Goal: Task Accomplishment & Management: Use online tool/utility

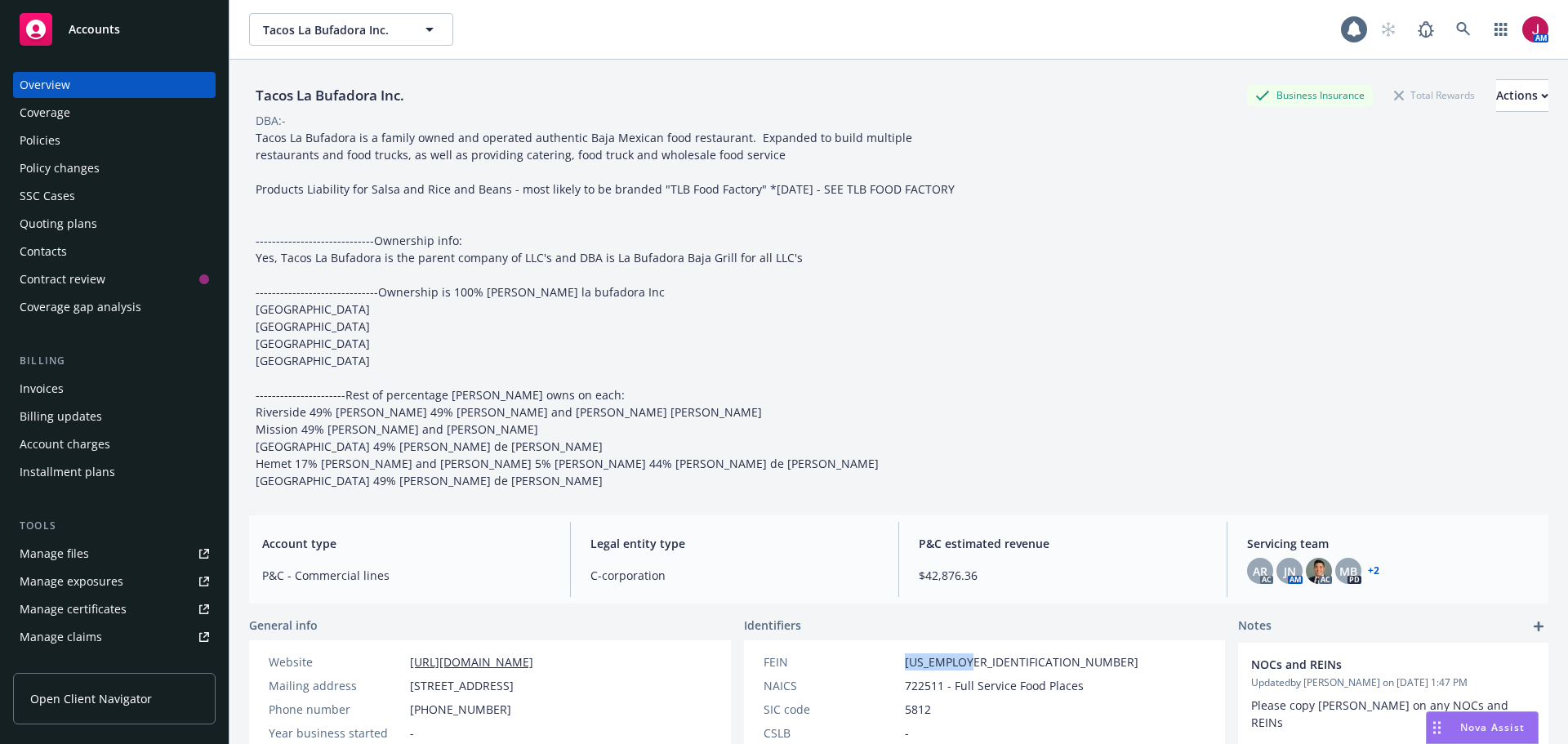
scroll to position [354, 0]
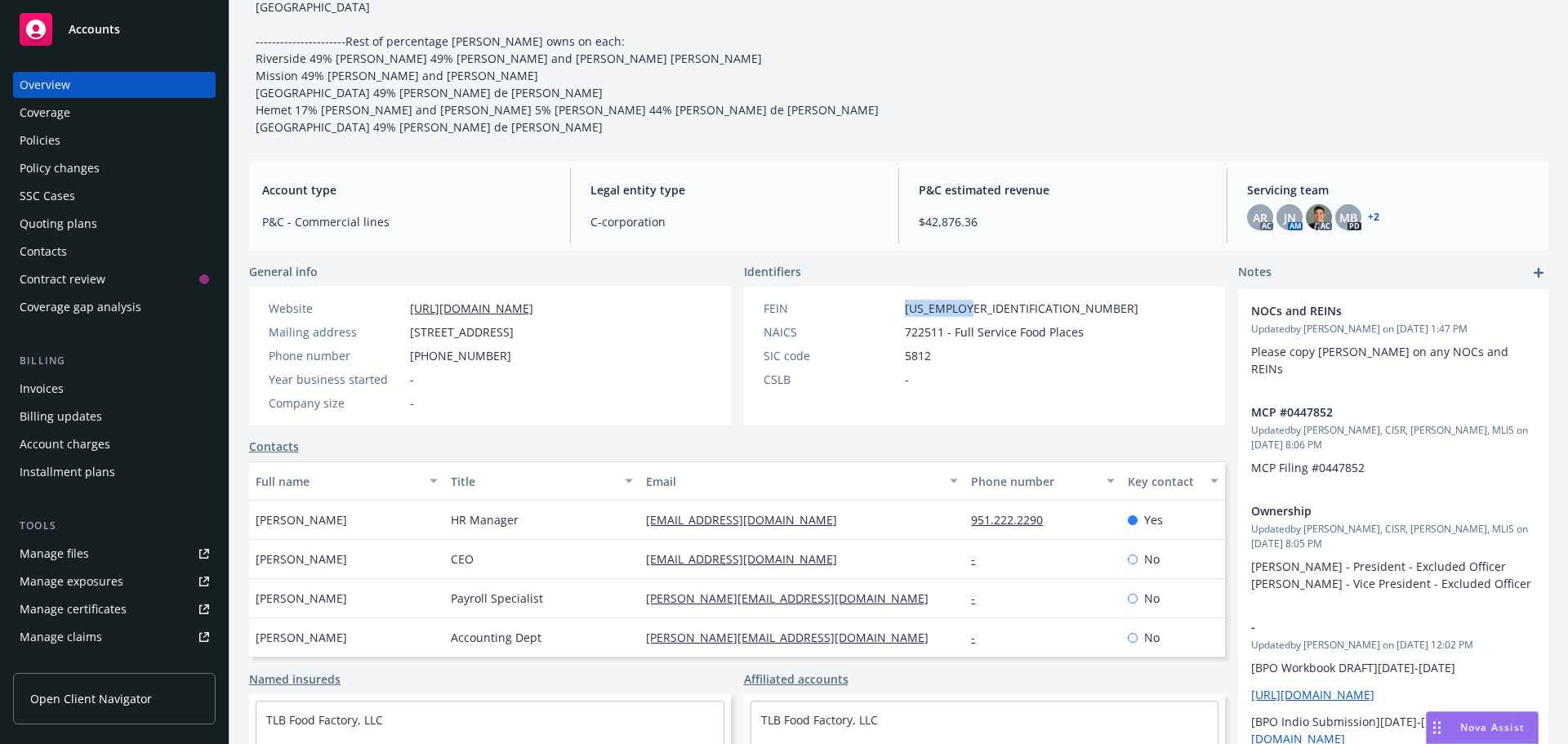
click at [103, 139] on div "Policies" at bounding box center [114, 141] width 190 height 27
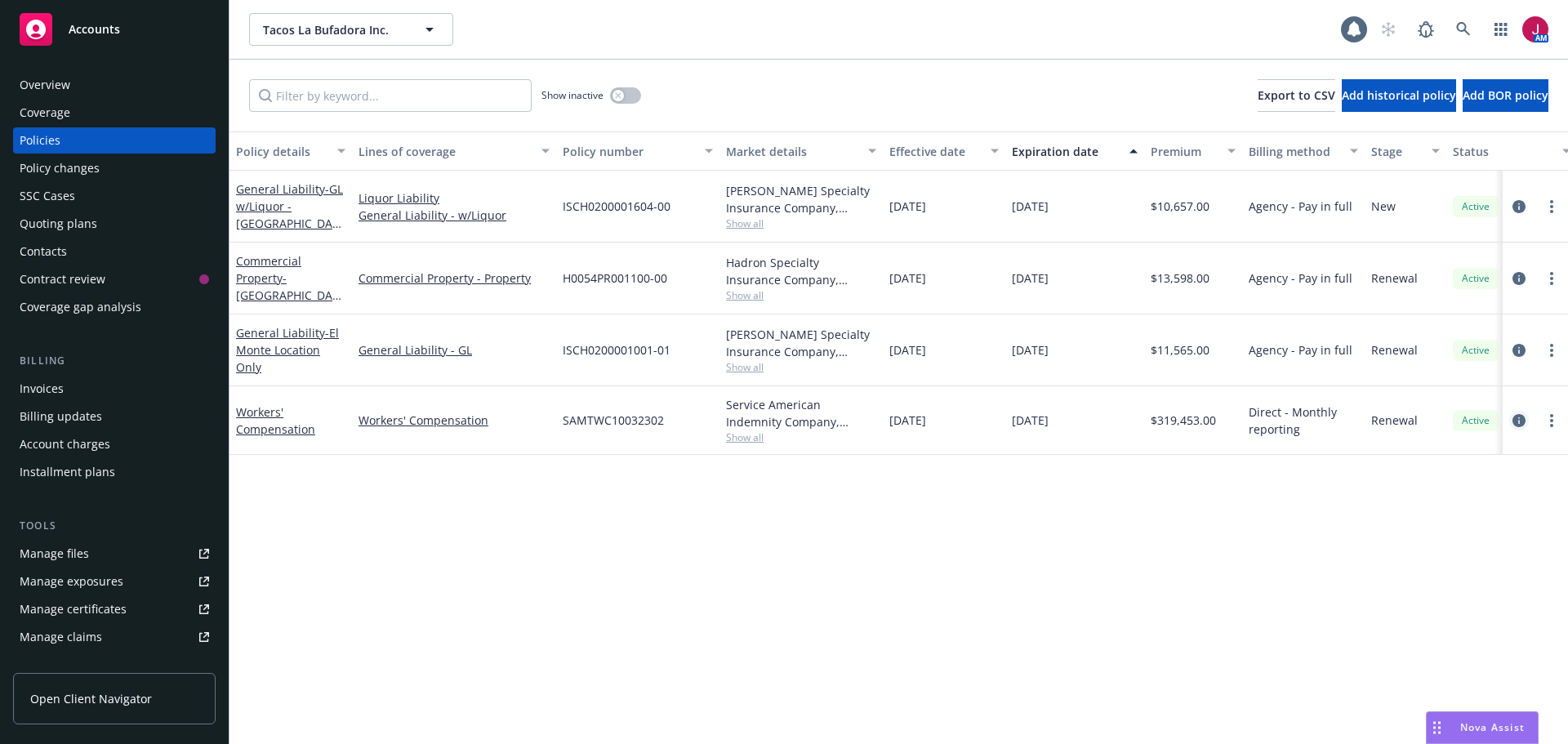
click at [1517, 419] on icon "circleInformation" at bounding box center [1519, 421] width 13 height 13
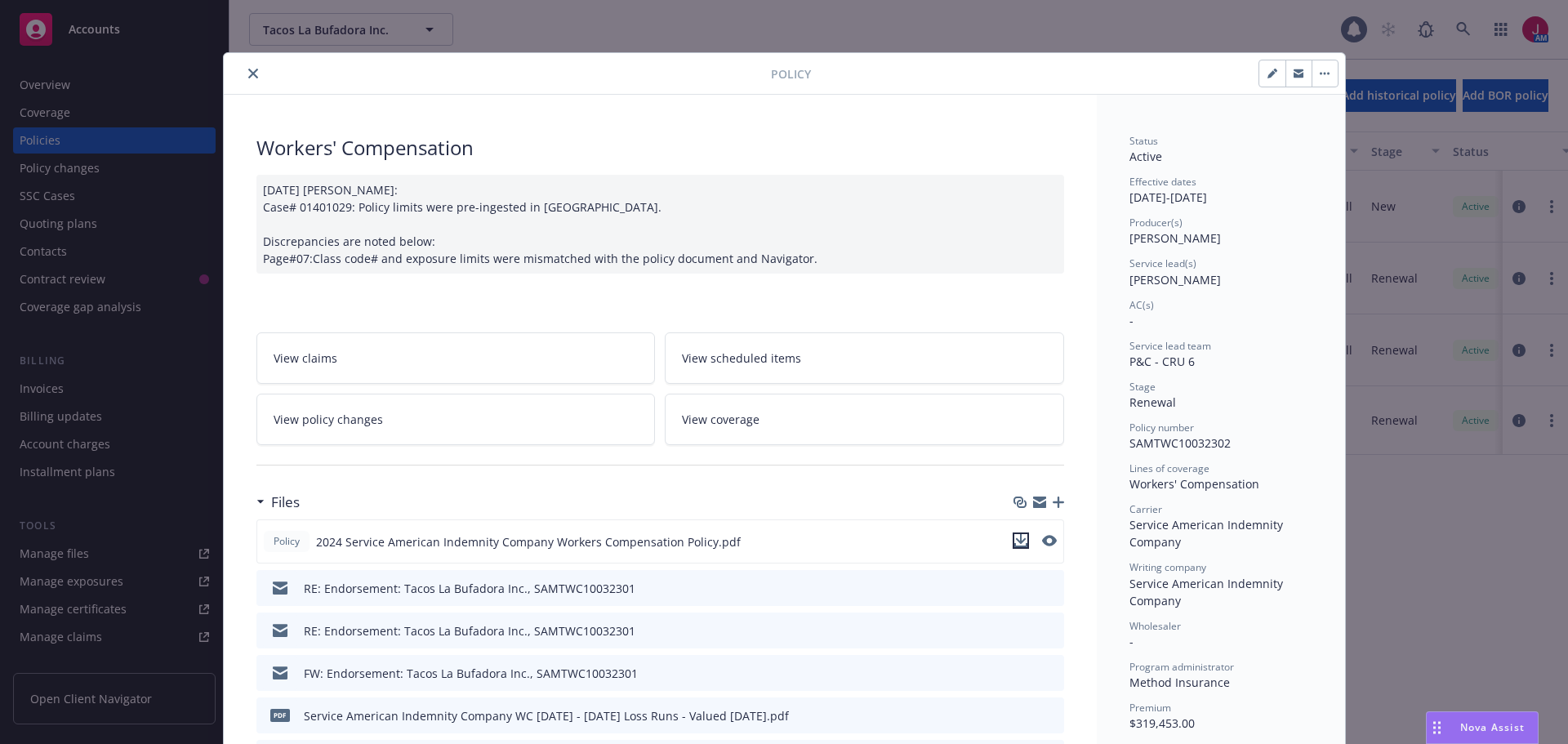
click at [1019, 546] on icon "download file" at bounding box center [1021, 545] width 13 height 4
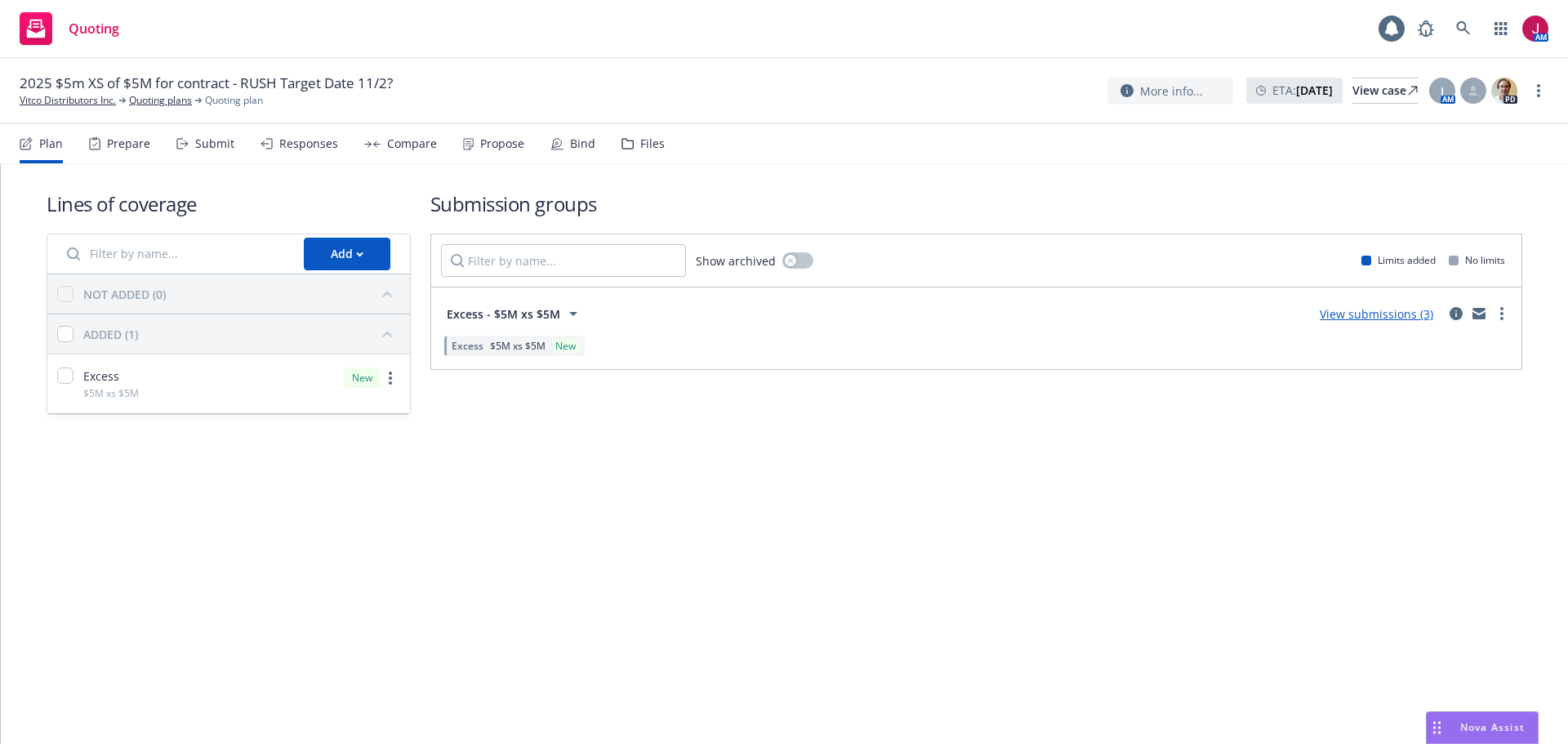
click at [214, 139] on div "Submit" at bounding box center [215, 144] width 39 height 13
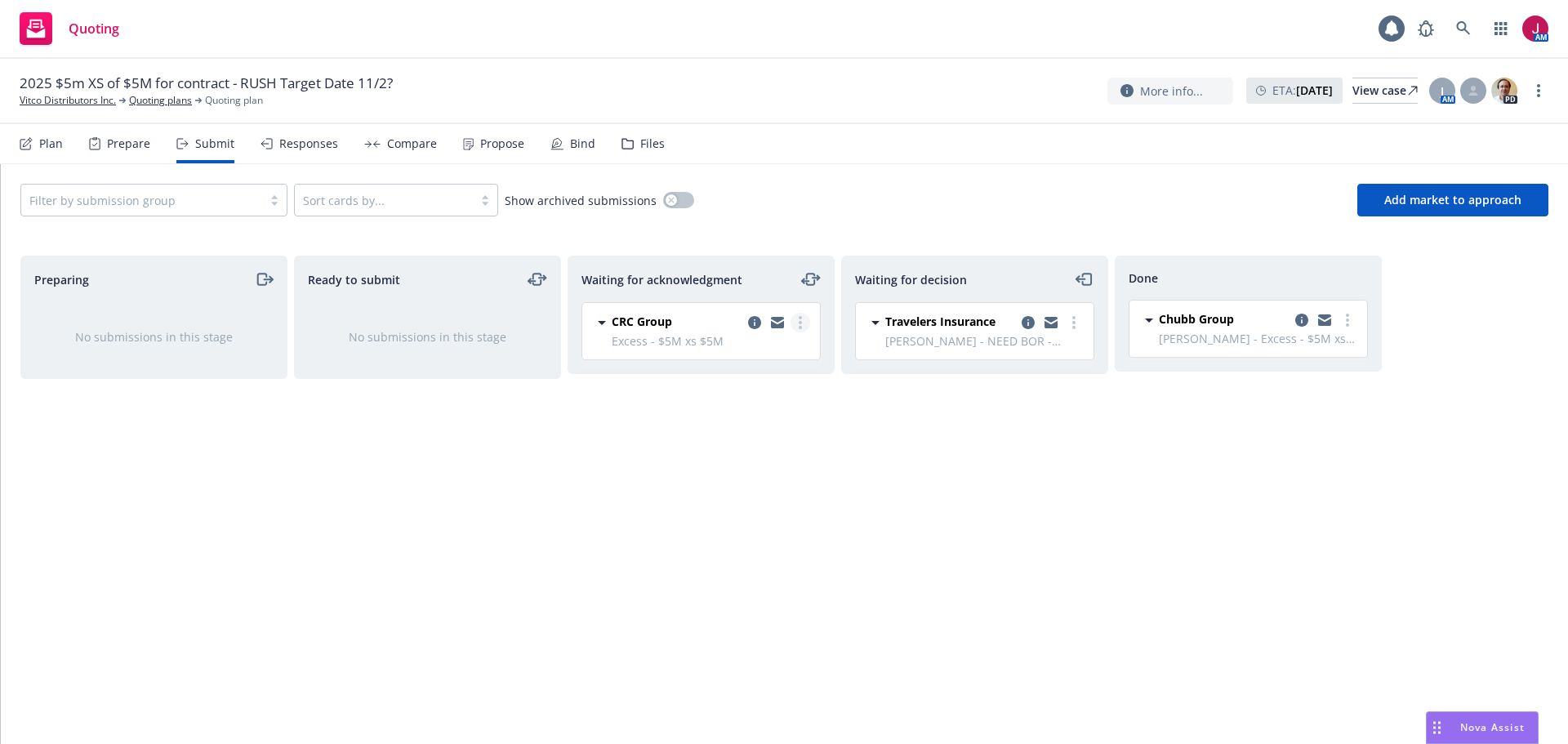
click at [798, 326] on link "more" at bounding box center [801, 323] width 20 height 20
click at [755, 558] on span "Copy logging email" at bounding box center [717, 552] width 143 height 16
click at [642, 147] on div "Files" at bounding box center [653, 144] width 25 height 13
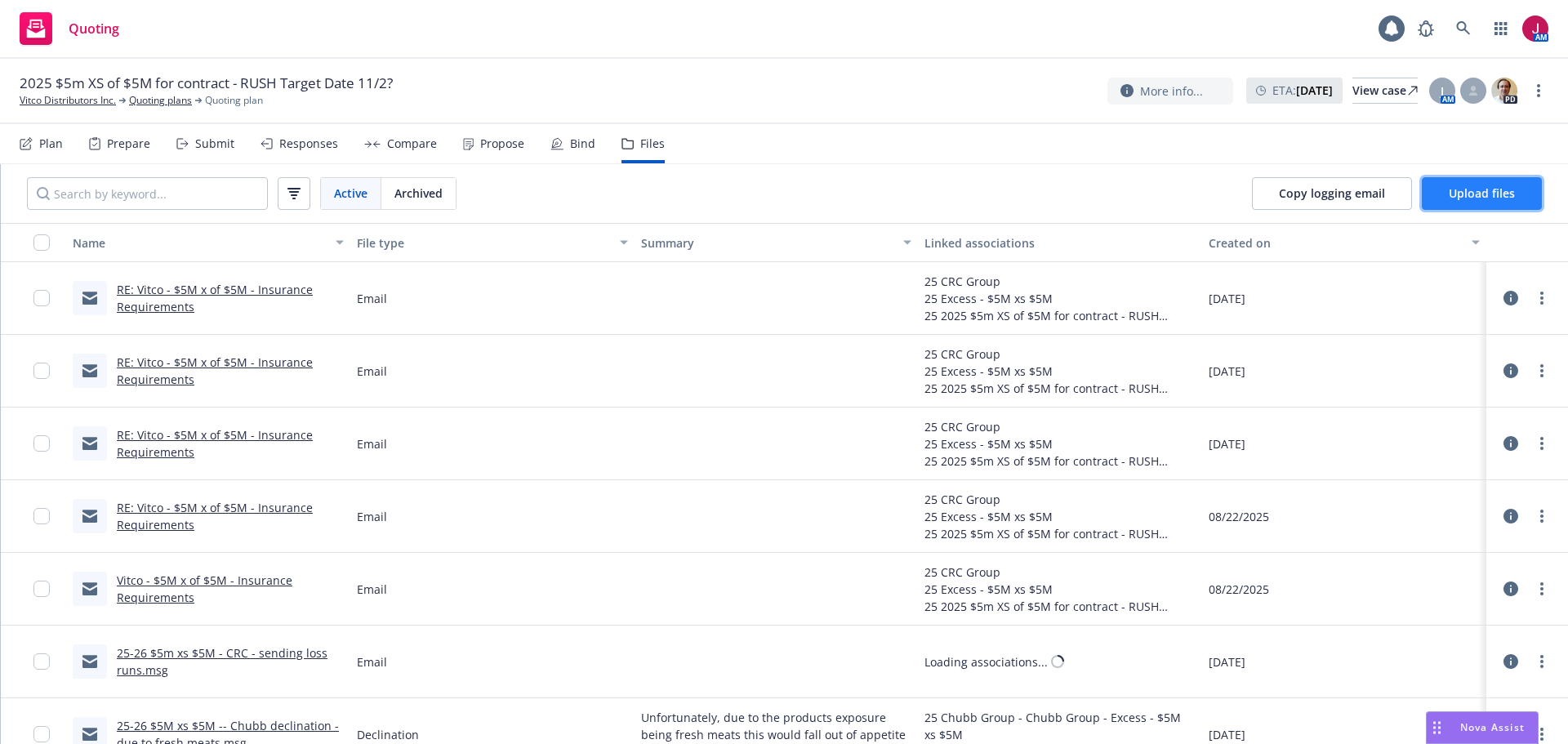
click at [1483, 185] on button "Upload files" at bounding box center [1482, 193] width 120 height 32
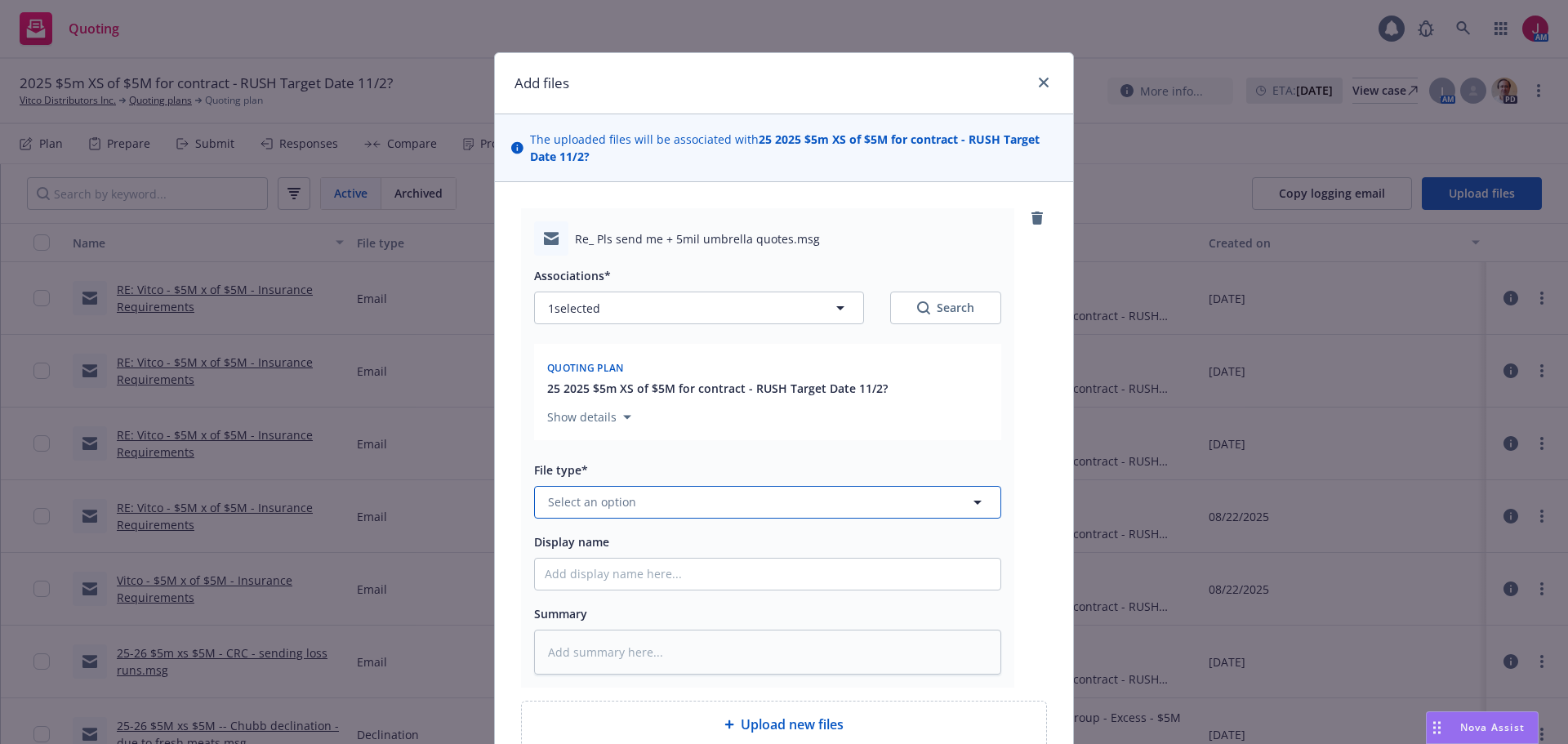
click at [705, 491] on button "Select an option" at bounding box center [768, 502] width 467 height 32
type input "email"
click at [714, 459] on div "Email" at bounding box center [768, 457] width 446 height 24
click at [697, 560] on input "Display name" at bounding box center [768, 573] width 466 height 31
type textarea "x"
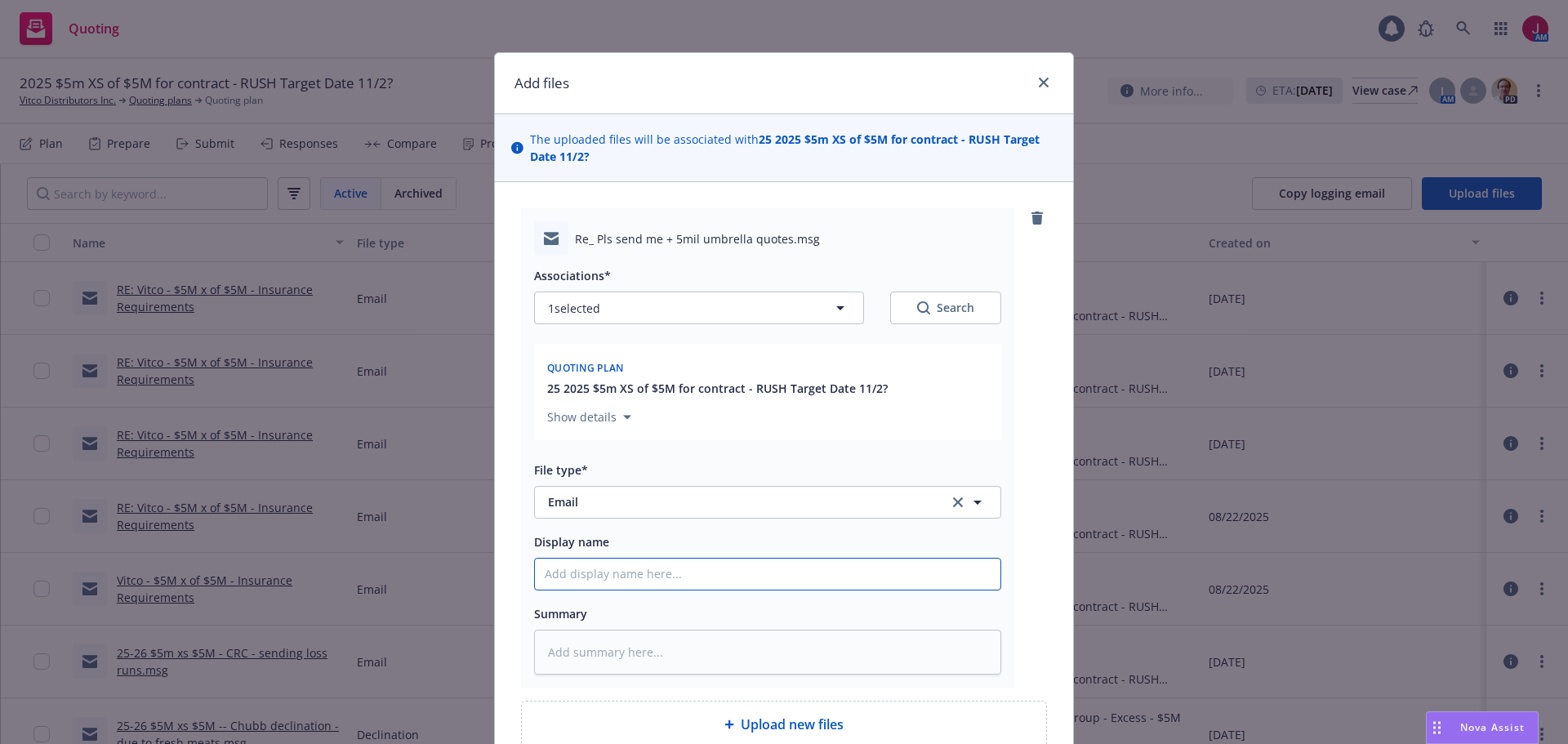
type input "2"
type textarea "x"
type input "25"
type textarea "x"
type input "25-"
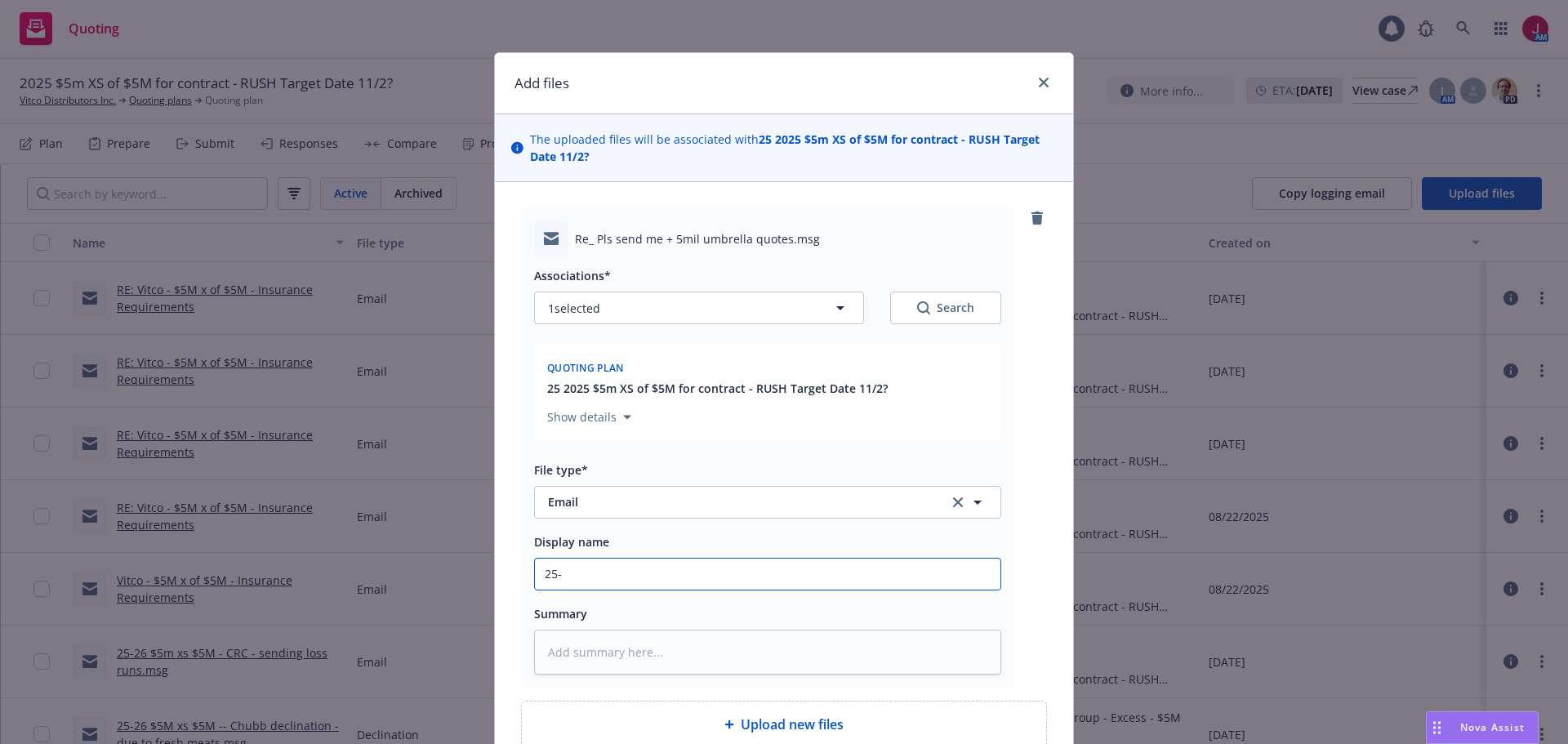
type textarea "x"
type input "25-2"
type textarea "x"
type input "25-26"
type textarea "x"
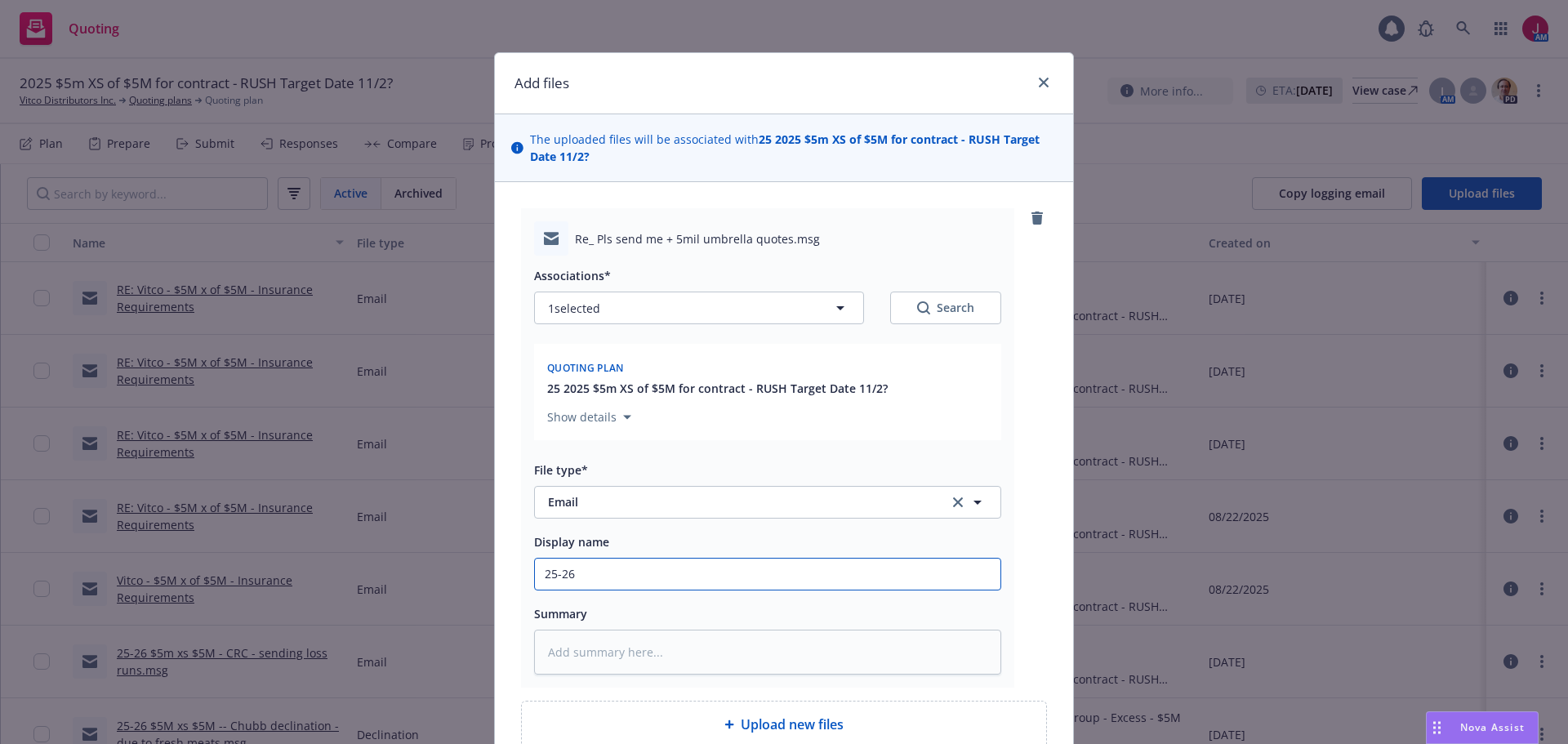
type input "25-26"
type textarea "x"
type input "25-26 $"
type textarea "x"
type input "25-26 $5"
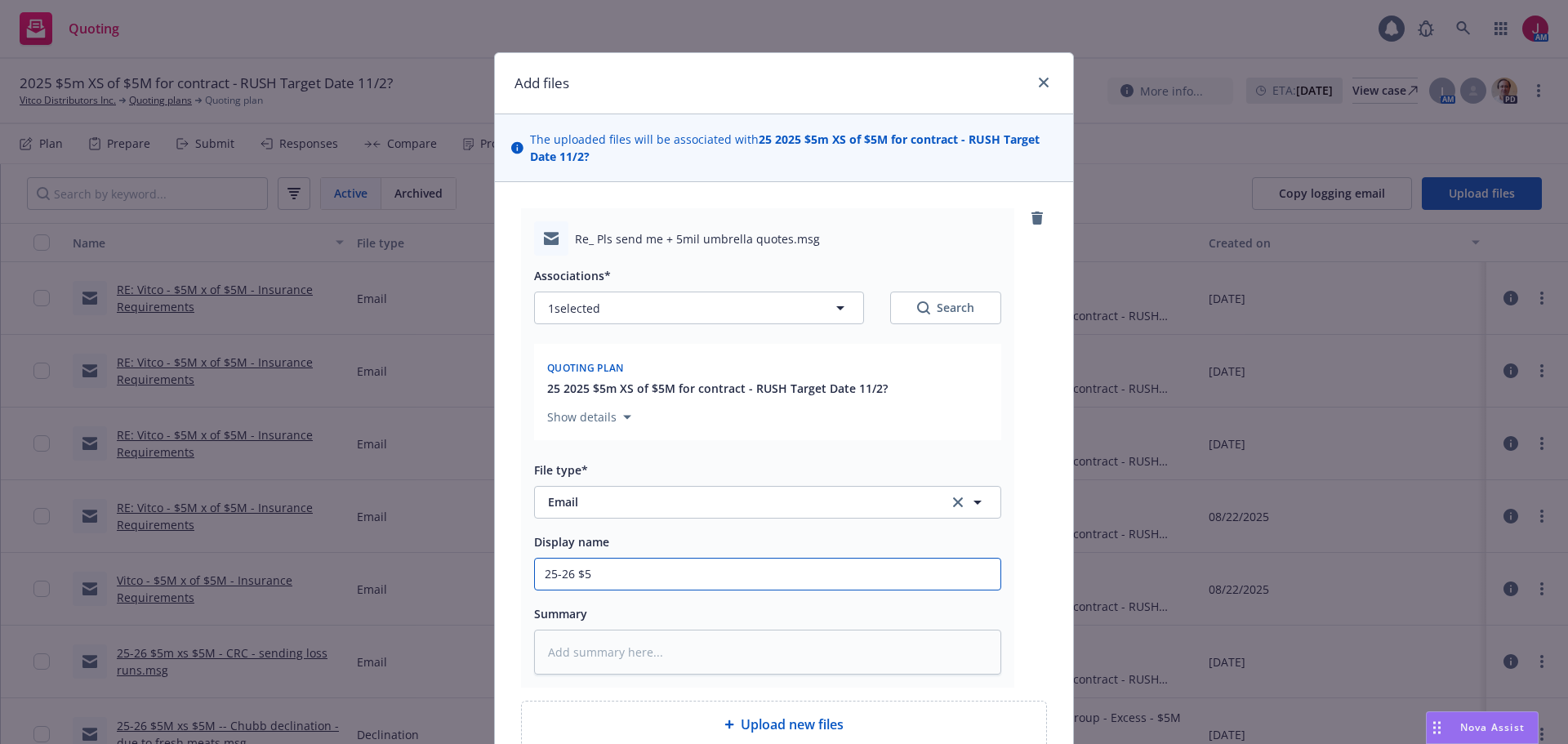
type textarea "x"
type input "25-26 $5M"
type textarea "x"
type input "25-26 $5M"
type textarea "x"
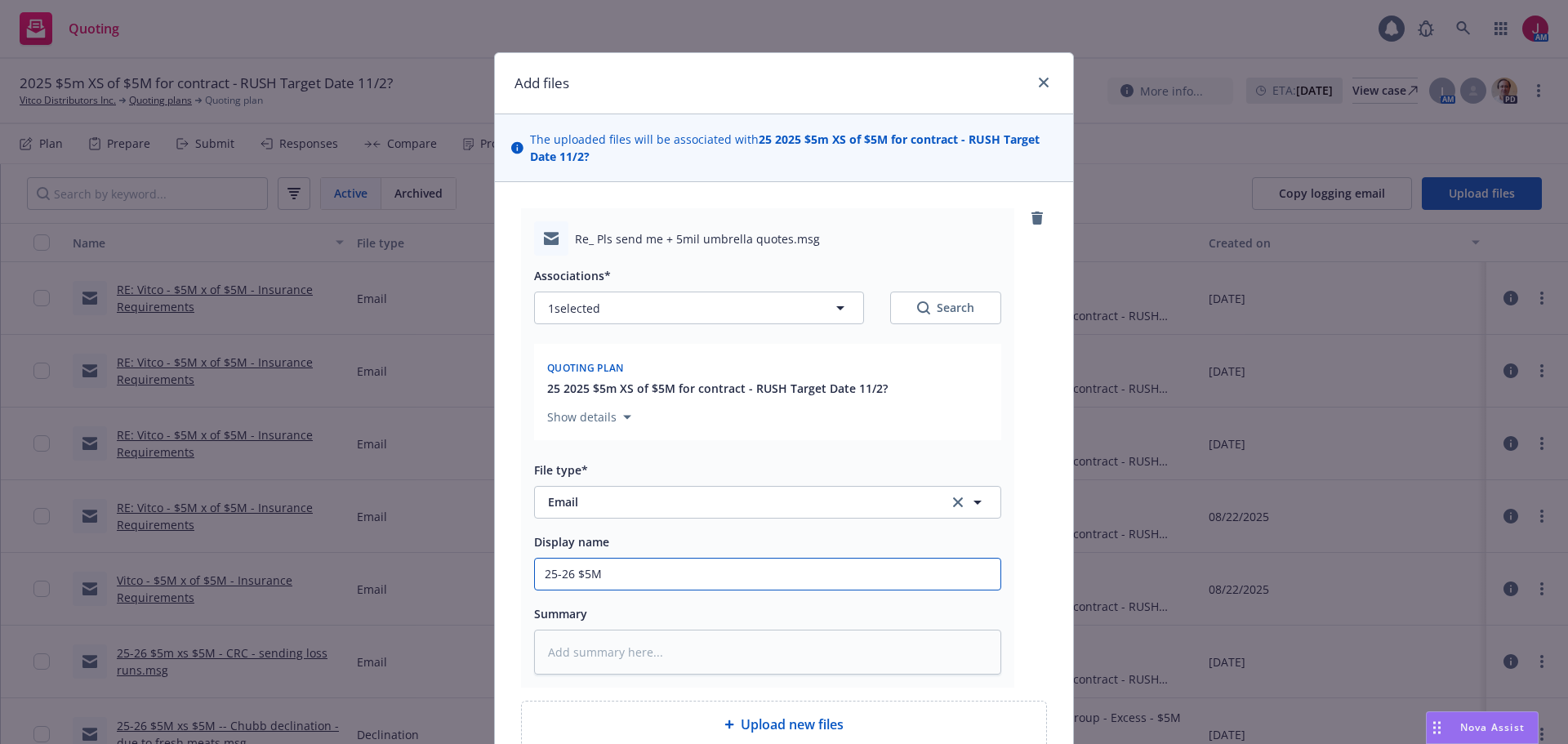
type input "25-26 $5M x"
type textarea "x"
type input "25-26 $5M xs"
type textarea "x"
type input "25-26 $5M xs"
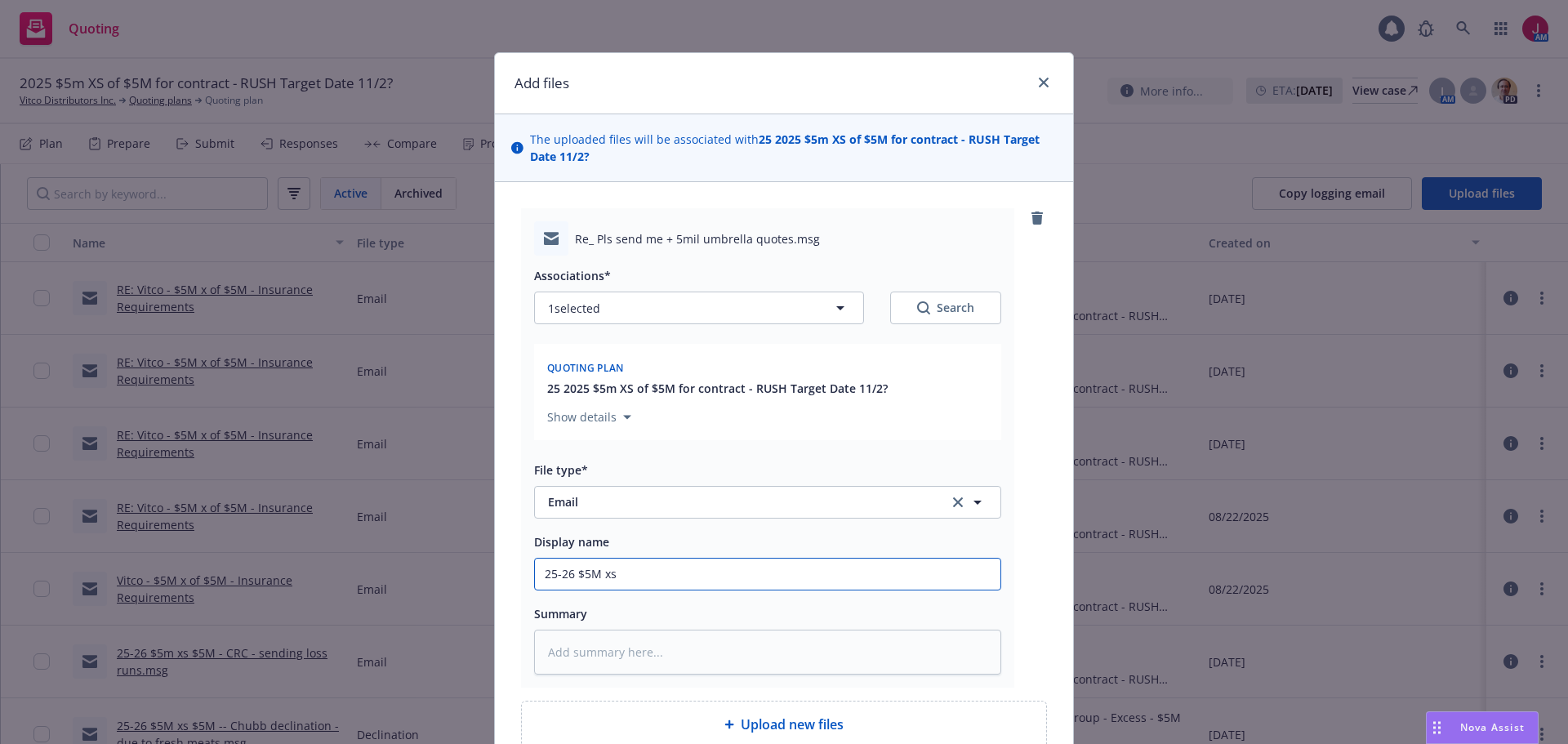
type textarea "x"
type input "25-26 $5M xs $"
type textarea "x"
type input "25-26 $5M xs $5"
type textarea "x"
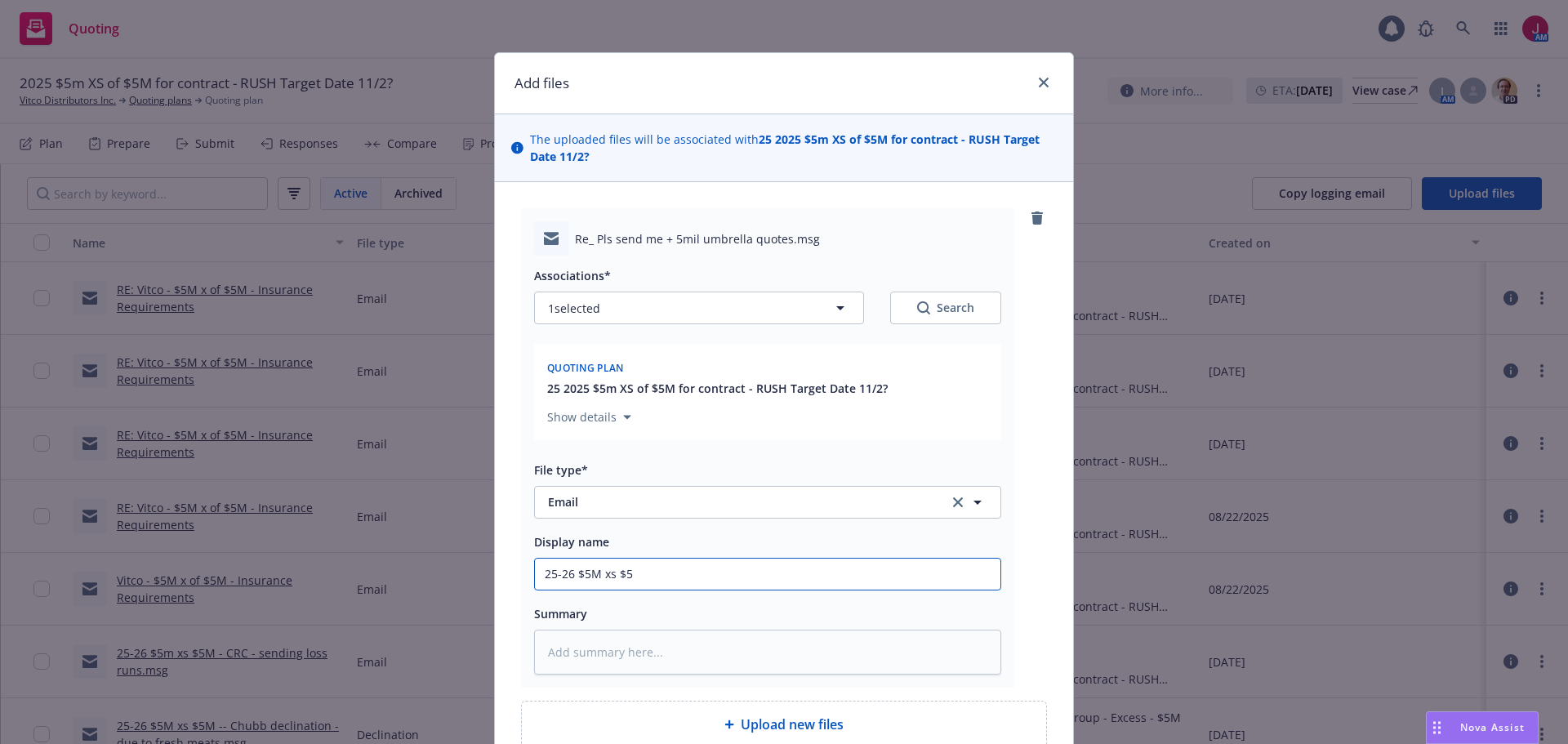
type input "25-26 $5M xs $5M"
type textarea "x"
type input "25-26 $5M xs $5M"
type textarea "x"
type input "25-26 $5M xs $5M -"
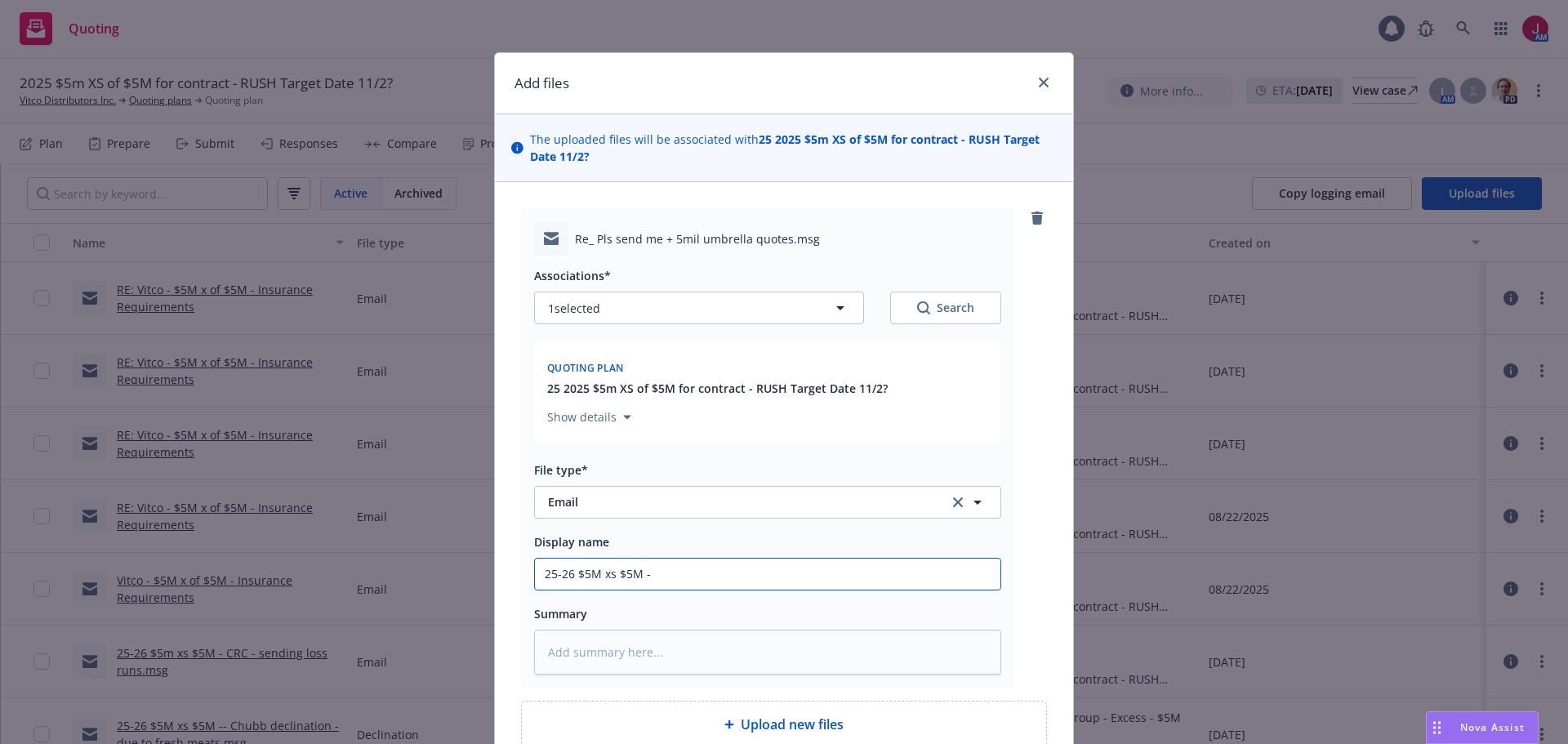
type textarea "x"
type input "25-26 $5M xs $5M -"
type textarea "x"
type input "25-26 $5M xs $5M - A"
type textarea "x"
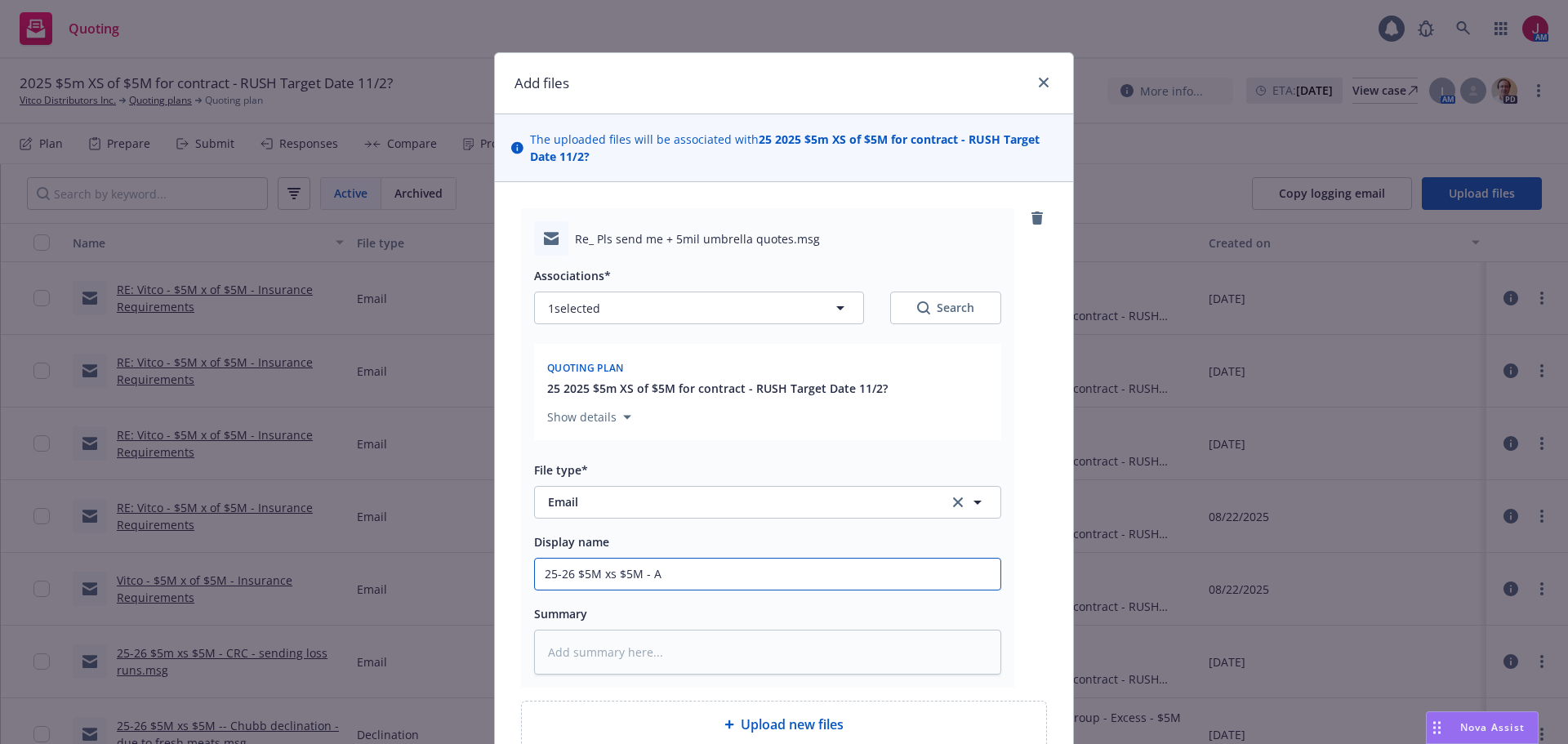
type input "25-26 $5M xs $5M - Ad"
type textarea "x"
type input "25-26 $5M xs $5M - Add"
type textarea "x"
type input "25-26 $5M xs $5M - Addt"
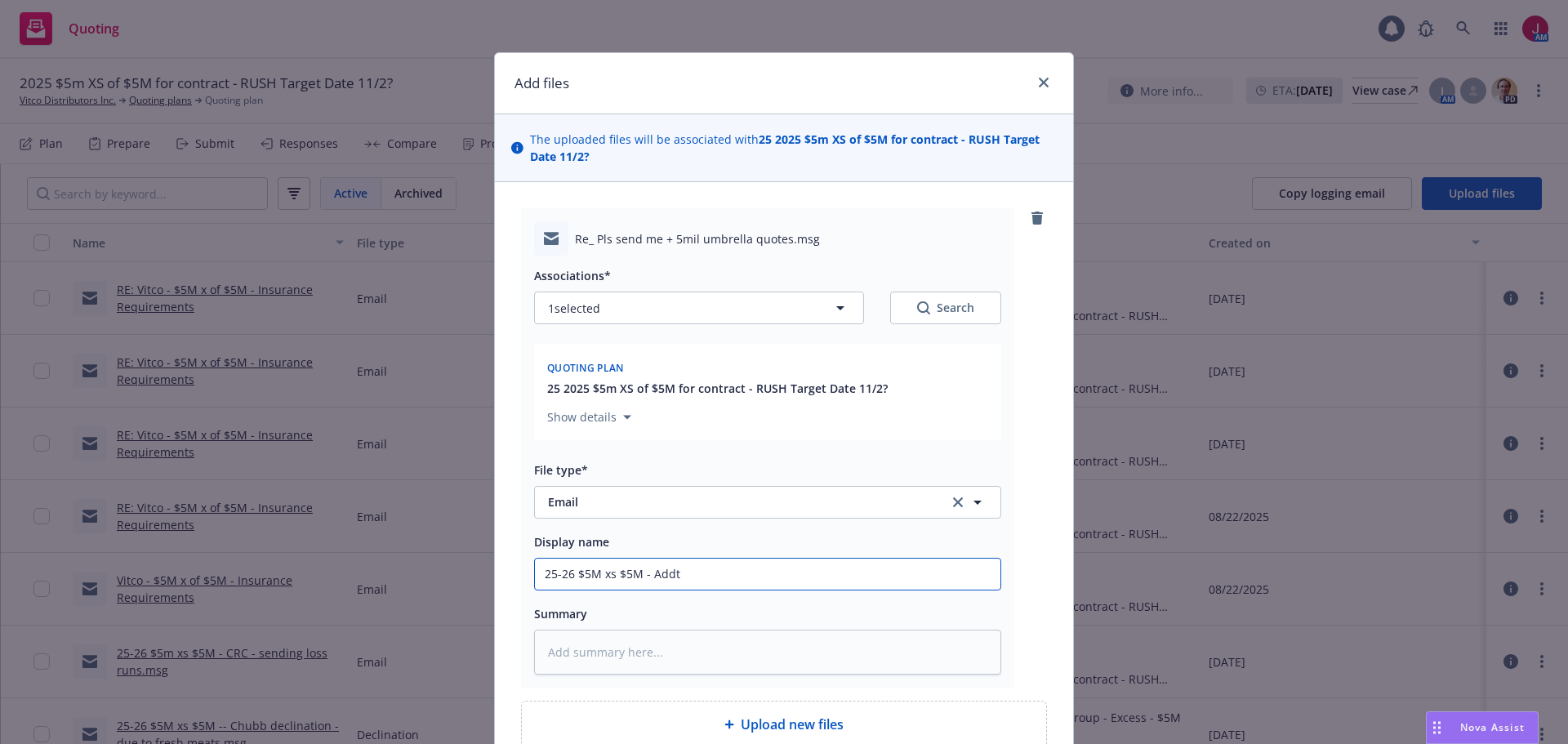
type textarea "x"
type input "25-26 $5M xs $5M - Add"
type textarea "x"
type input "25-26 $5M xs $5M - Addi"
type textarea "x"
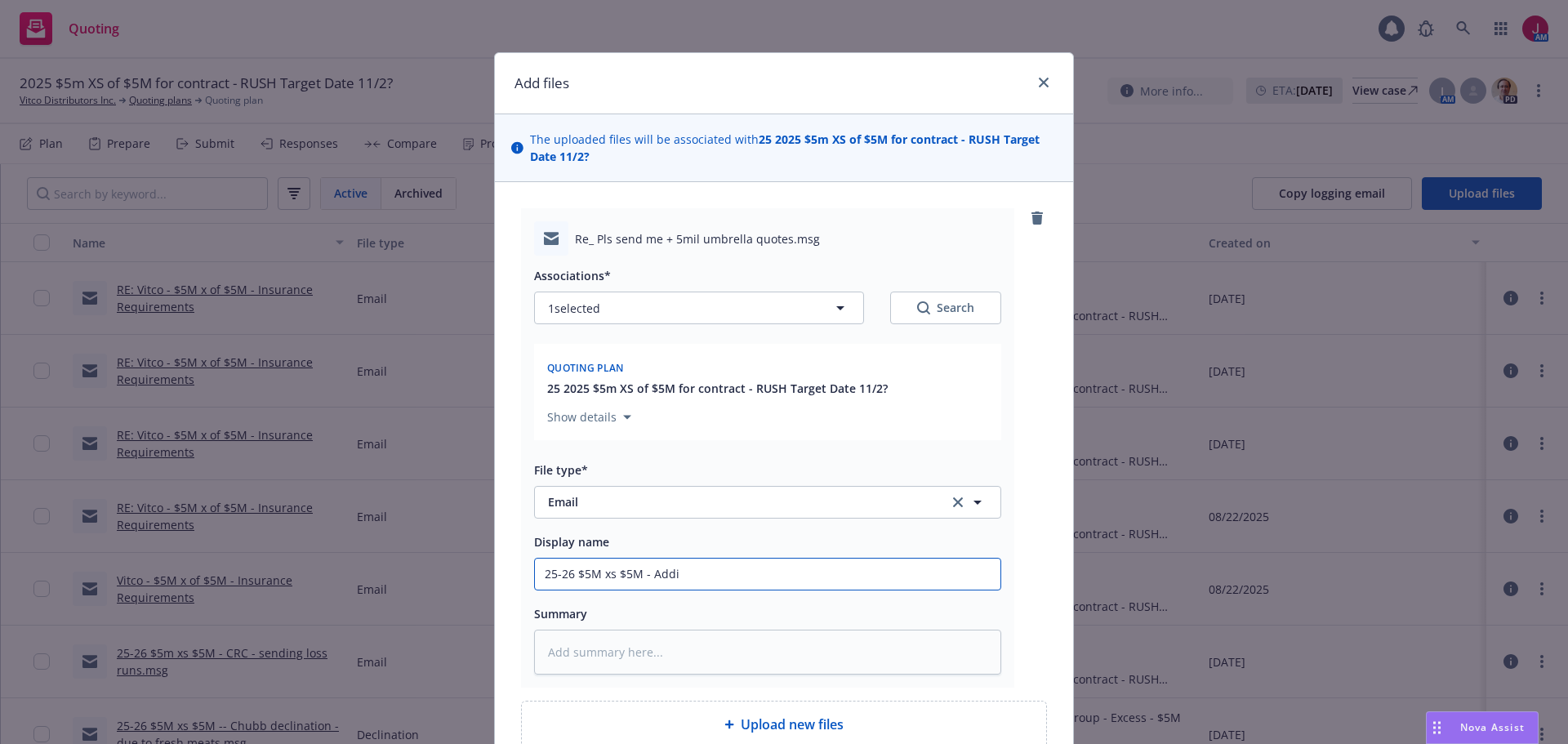
type input "25-26 $5M xs $5M - Addit"
type textarea "x"
type input "25-26 $5M xs $5M - Addito"
type textarea "x"
type input "25-26 $5M xs $5M - Additon"
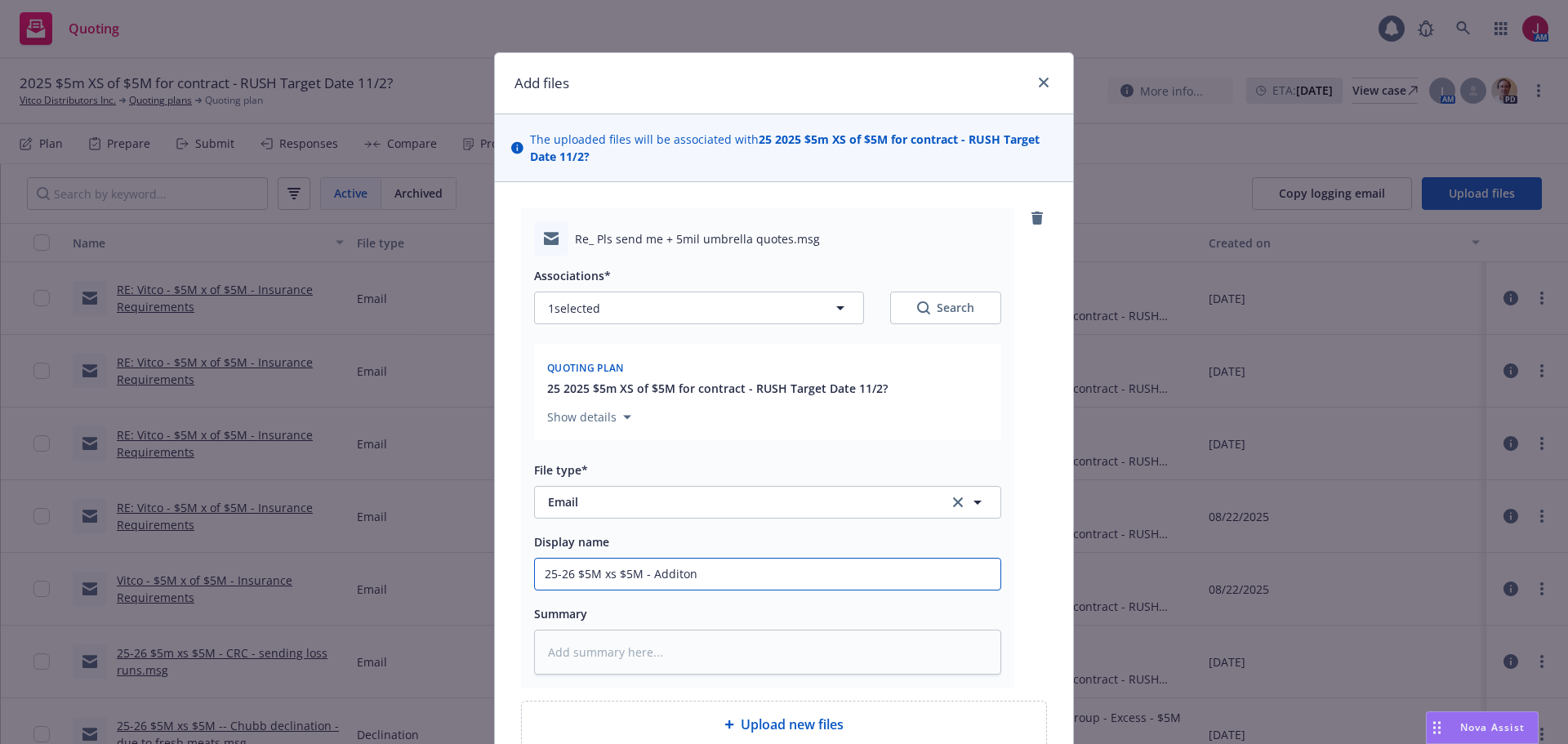
type textarea "x"
type input "25-26 $5M xs $5M - Additona"
type textarea "x"
type input "25-26 $5M xs $5M - Additonal"
type textarea "x"
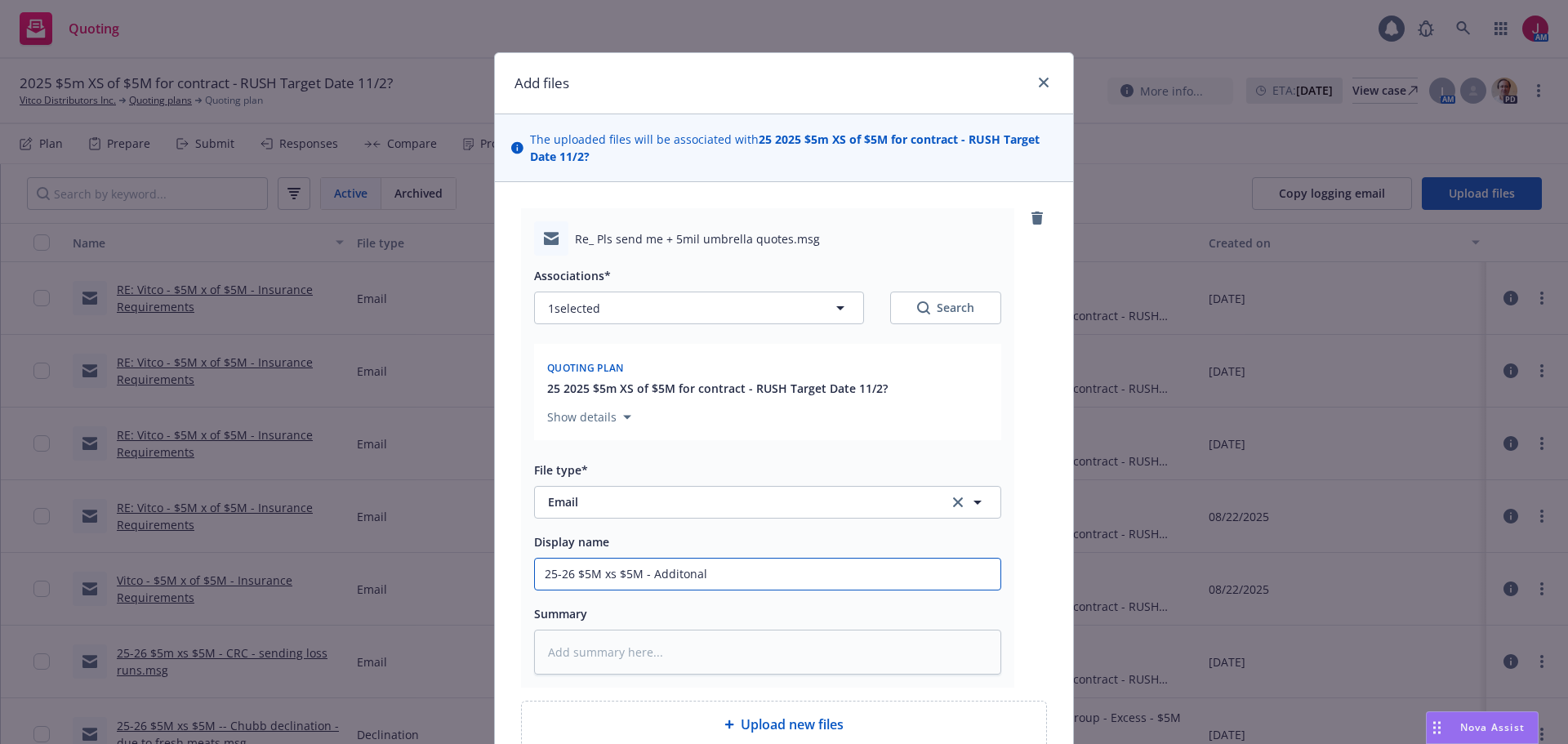
type input "25-26 $5M xs $5M - Additonal"
type textarea "x"
type input "25-26 $5M xs $5M - Additonal i"
type textarea "x"
type input "25-26 $5M xs $5M - Additonal in"
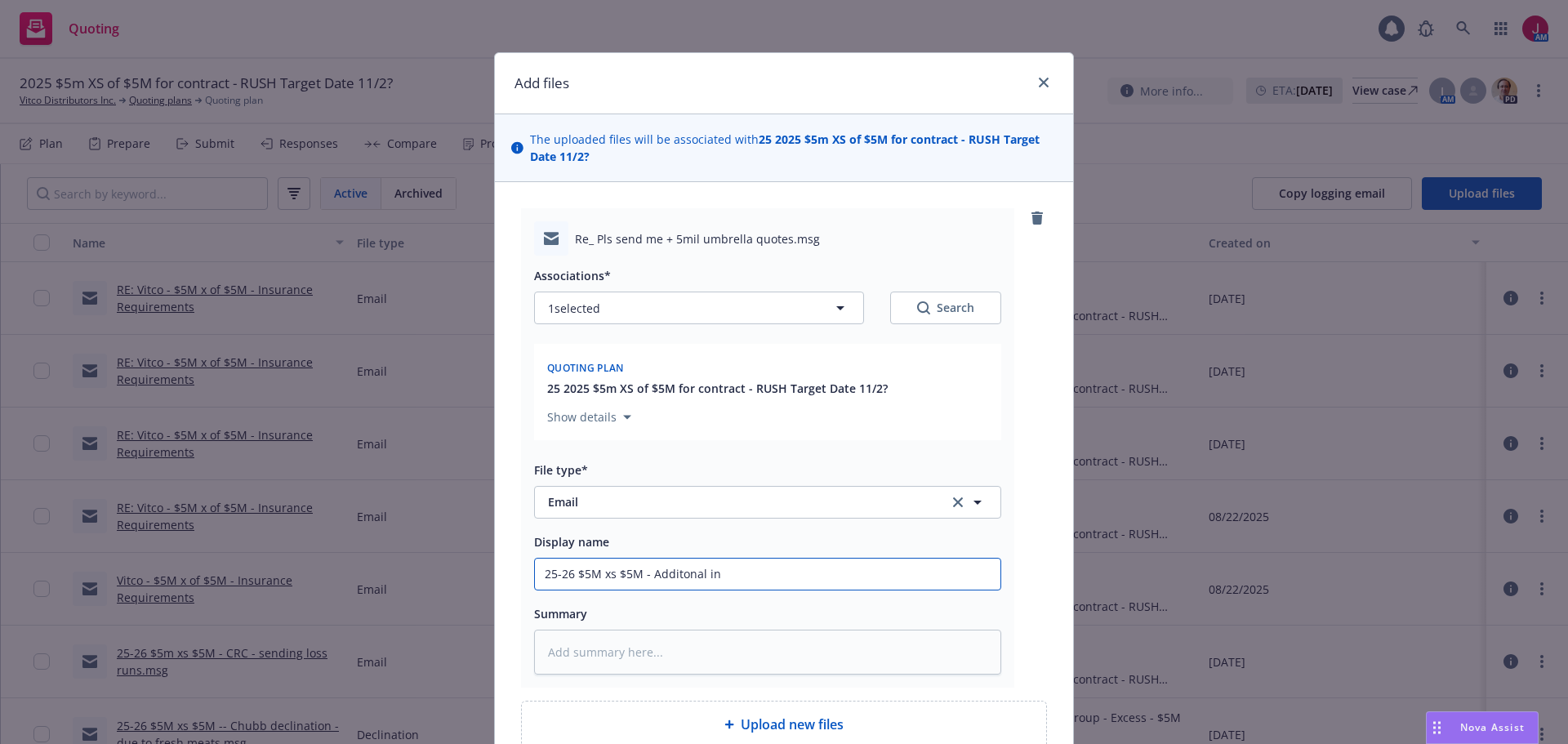
type textarea "x"
type input "25-26 $5M xs $5M - Additonal inf"
type textarea "x"
type input "25-26 $5M xs $5M - Additonal info"
type textarea "x"
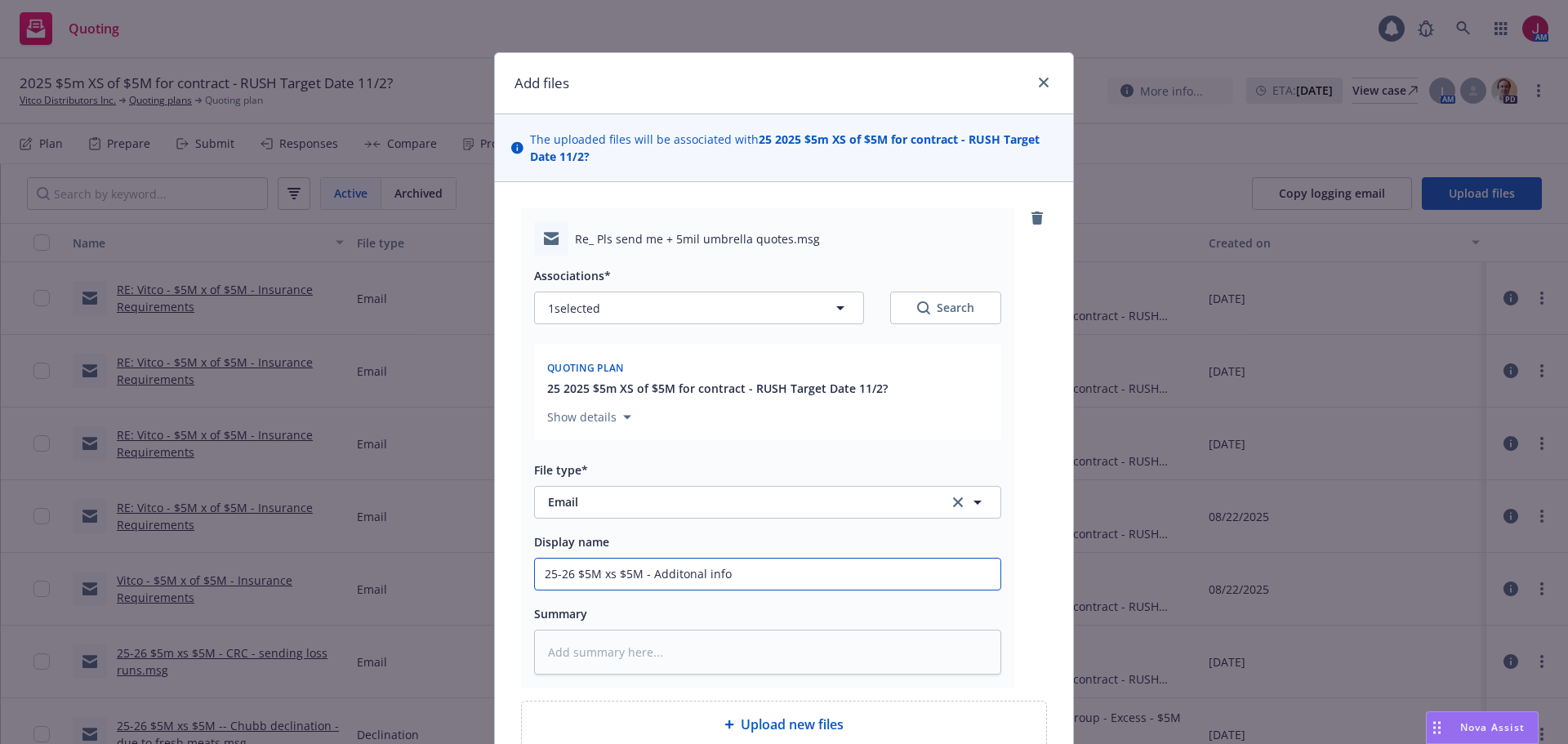
type input "25-26 $5M xs $5M - Additonal info"
type textarea "x"
type input "25-26 $5M xs $5M - Additonal info o"
type textarea "x"
type input "25-26 $5M xs $5M - Additonal info on"
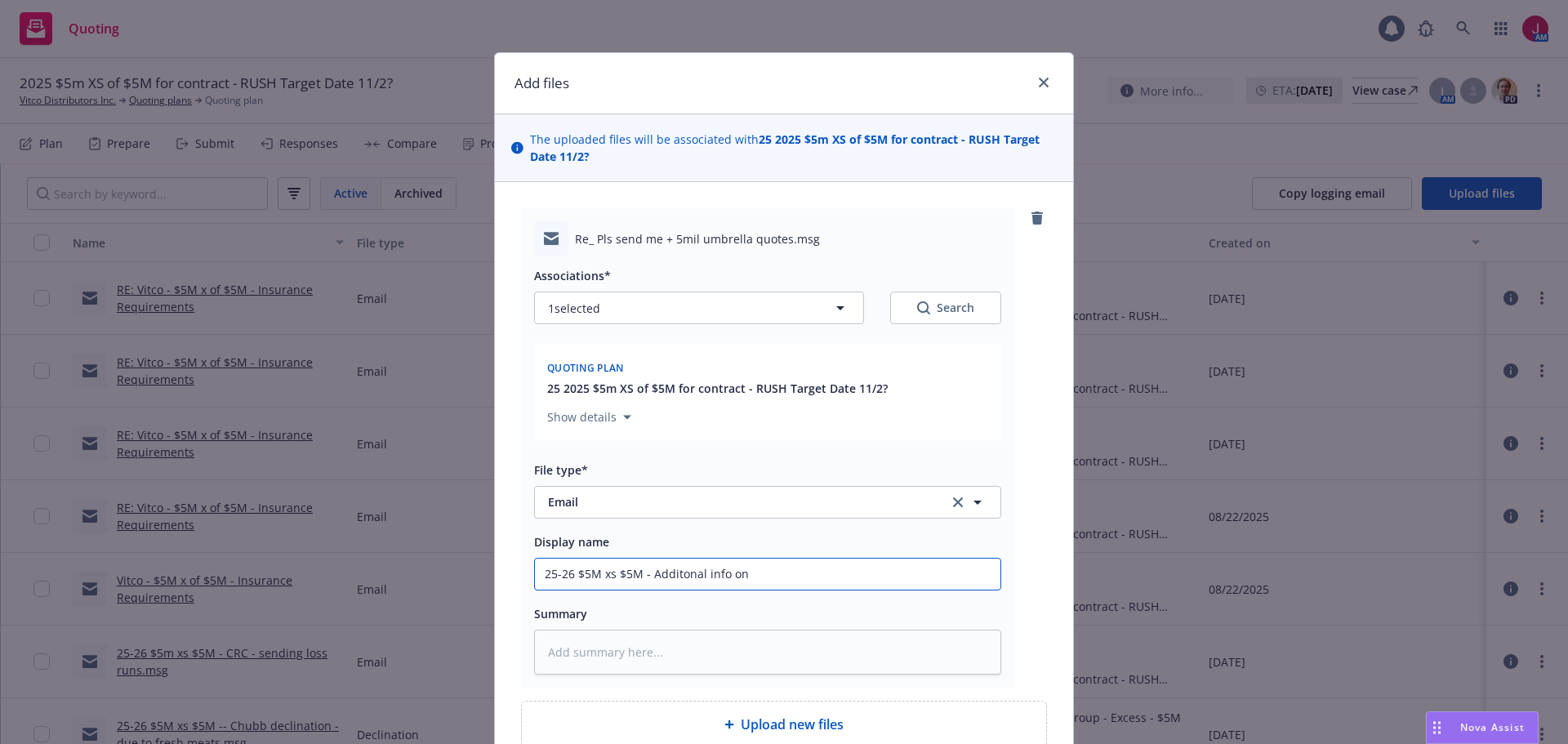
type textarea "x"
type input "25-26 $5M xs $5M - Additonal info on M"
type textarea "x"
type input "25-26 $5M xs $5M - Additonal info on MG"
type textarea "x"
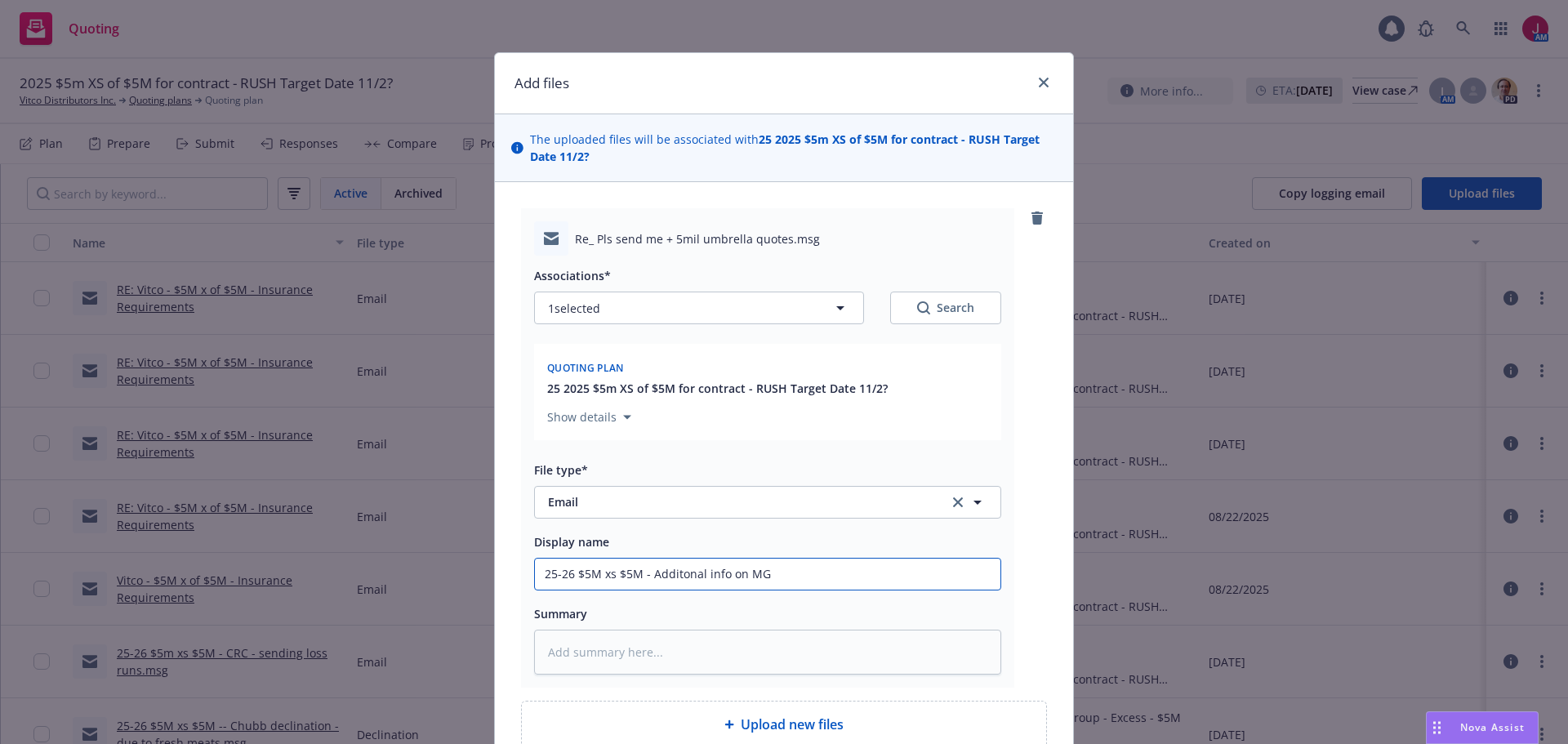
type input "25-26 $5M xs $5M - Additonal info on MGM"
type textarea "x"
type input "25-26 $5M xs $5M - Additonal info on MGM"
type textarea "x"
type input "25-26 $5M xs $5M - Additonal info on MGM c"
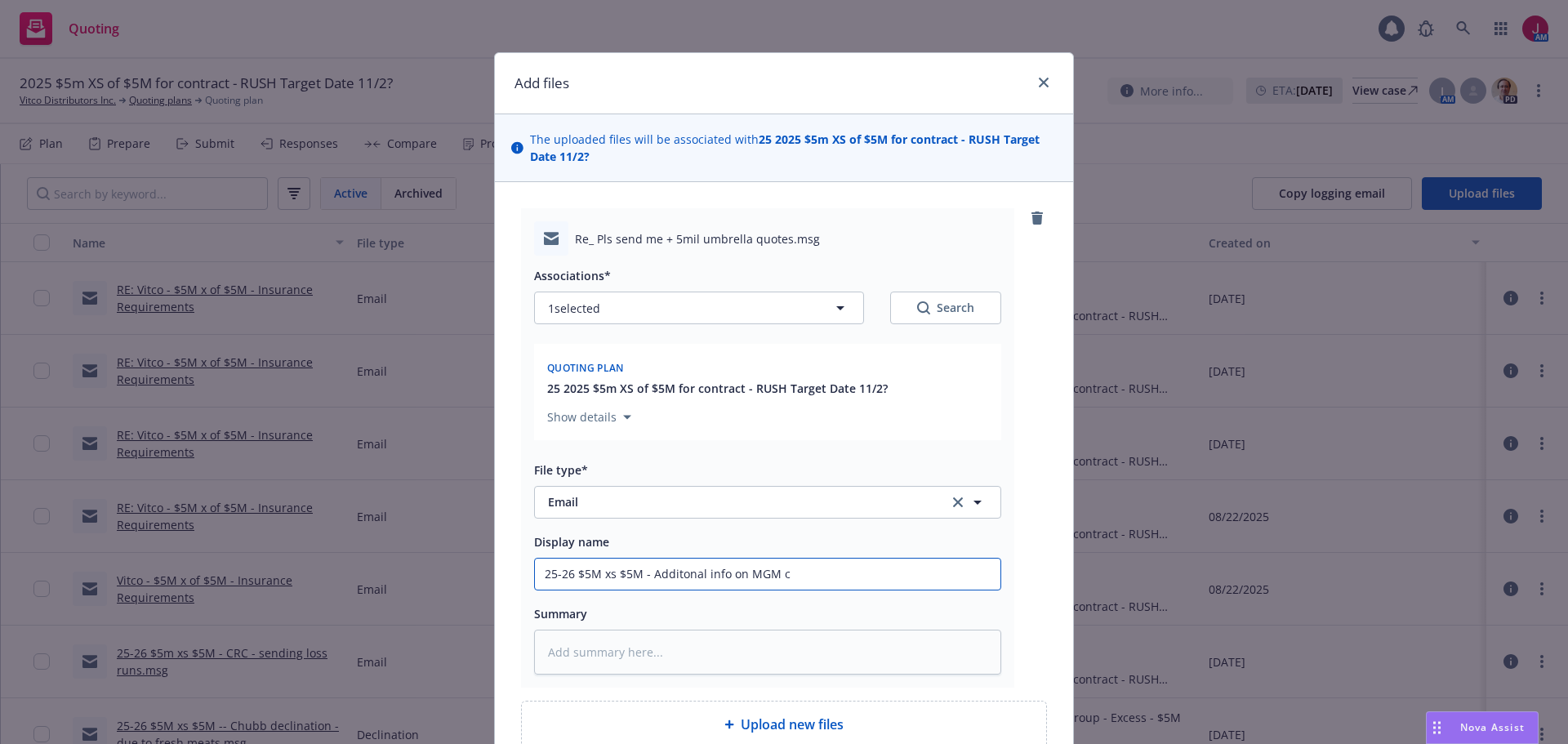
type textarea "x"
type input "25-26 $5M xs $5M - Additonal info on MGM co"
type textarea "x"
type input "25-26 $5M xs $5M - Additonal info on MGM con"
type textarea "x"
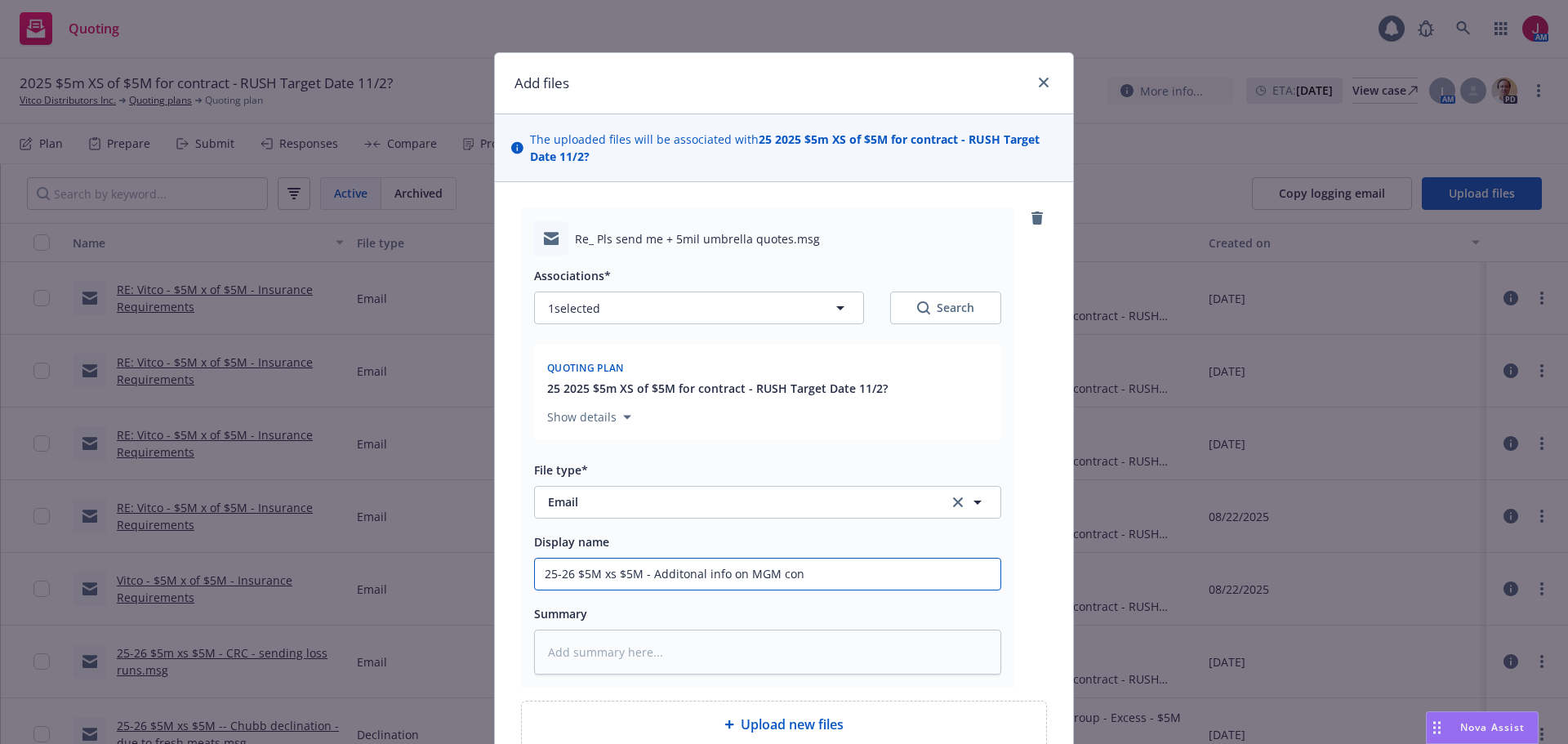
type input "25-26 $5M xs $5M - Additonal info on MGM cont"
type textarea "x"
type input "25-26 $5M xs $5M - Additonal info on MGM contr"
type textarea "x"
type input "25-26 $5M xs $5M - Additonal info on MGM contra"
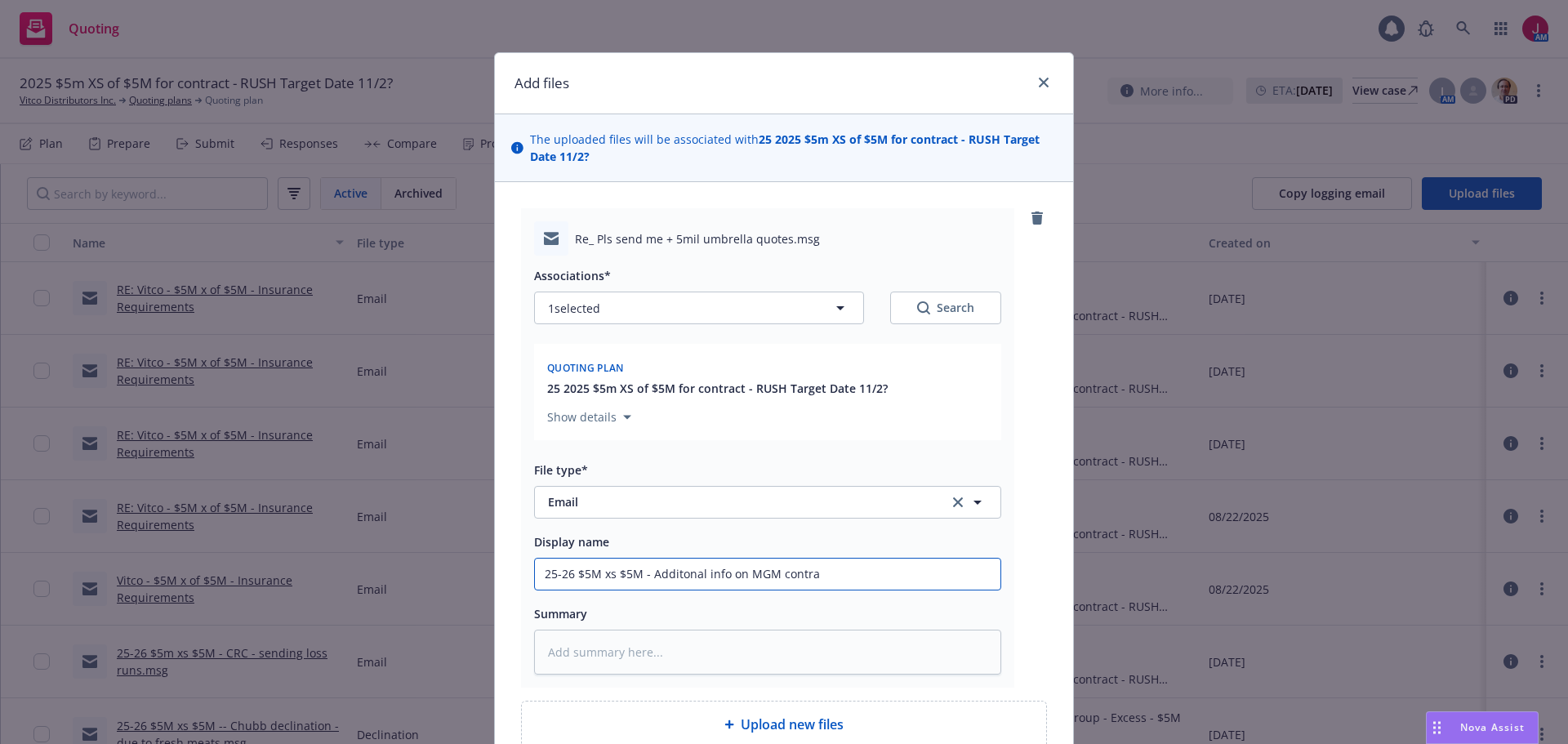
type textarea "x"
type input "25-26 $5M xs $5M - Additonal info on MGM contrac"
type textarea "x"
type input "25-26 $5M xs $5M - Additonal info on MGM contract"
type textarea "x"
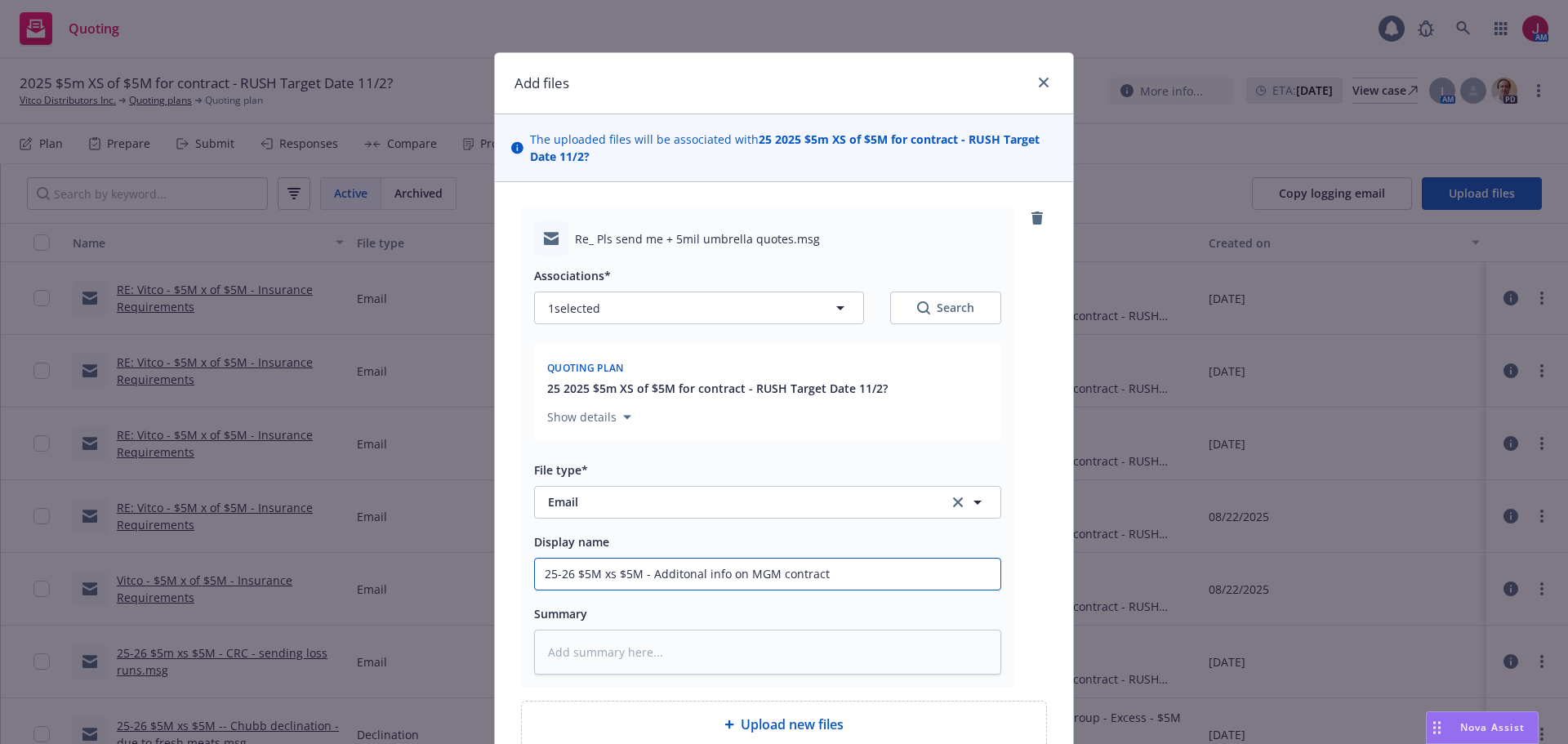
type input "25-26 $5M xs $5M - Additonal info on MGM contract"
type textarea "x"
type input "25-26 $5M xs $5M - Additonal info on MGM contract o"
type textarea "x"
type input "25-26 $5M xs $5M - Additonal info on MGM contract ob"
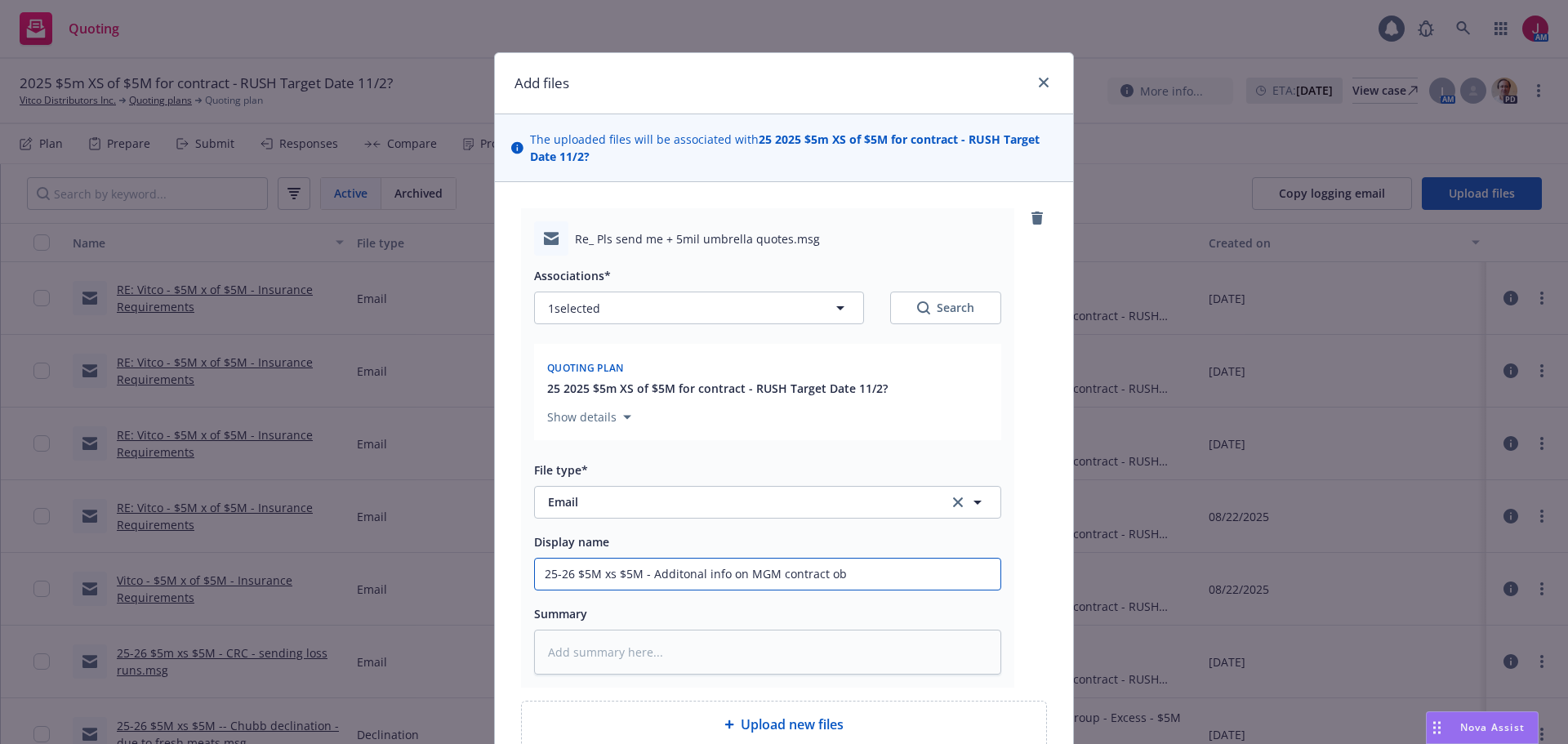
type textarea "x"
type input "25-26 $5M xs $5M - Additonal info on MGM contract obl"
type textarea "x"
type input "25-26 $5M xs $5M - Additonal info on MGM contract obli"
type textarea "x"
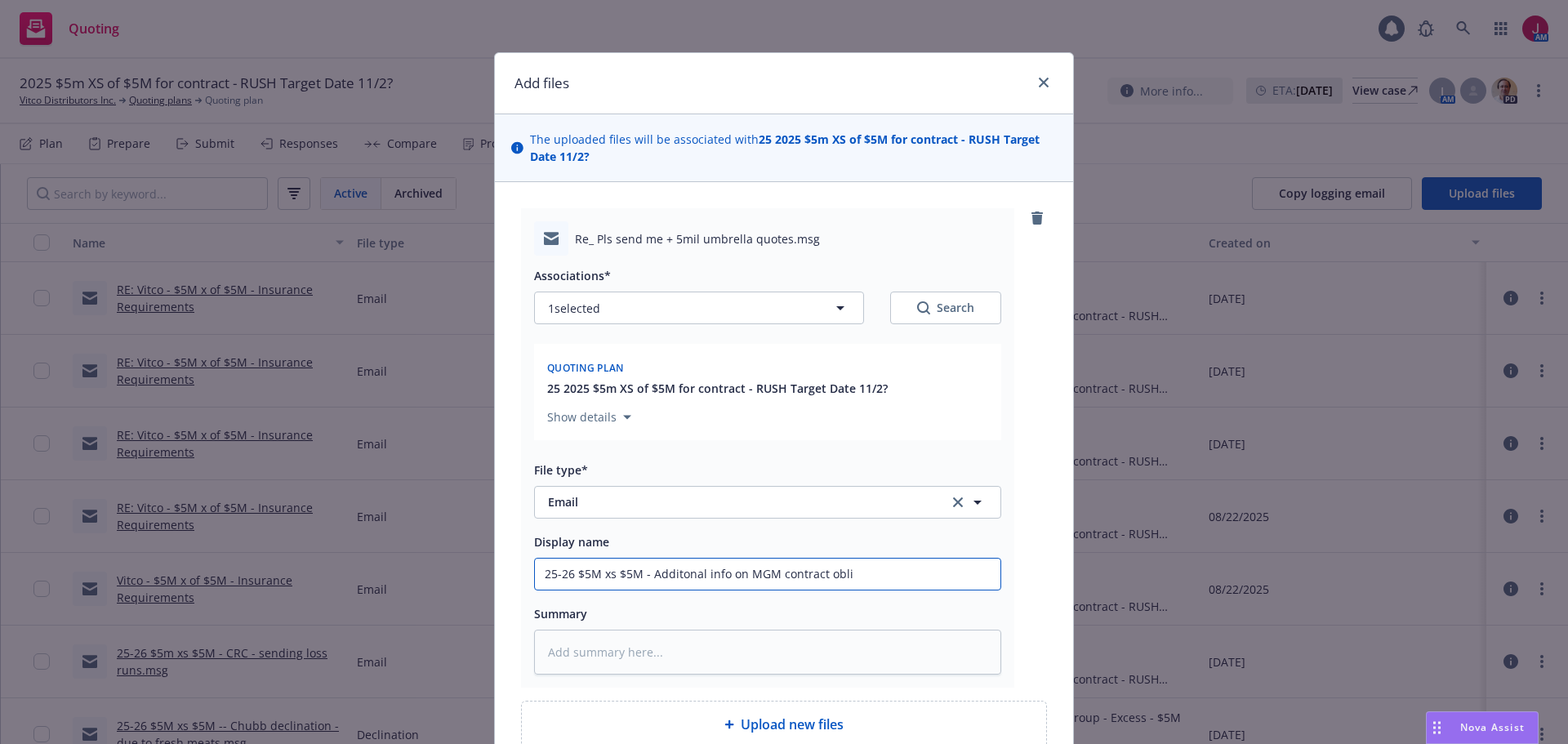
type input "25-26 $5M xs $5M - Additonal info on MGM contract oblig"
type textarea "x"
type input "25-26 $5M xs $5M - Additonal info on MGM contract obliga"
type textarea "x"
type input "25-26 $5M xs $5M - Additonal info on MGM contract obligat"
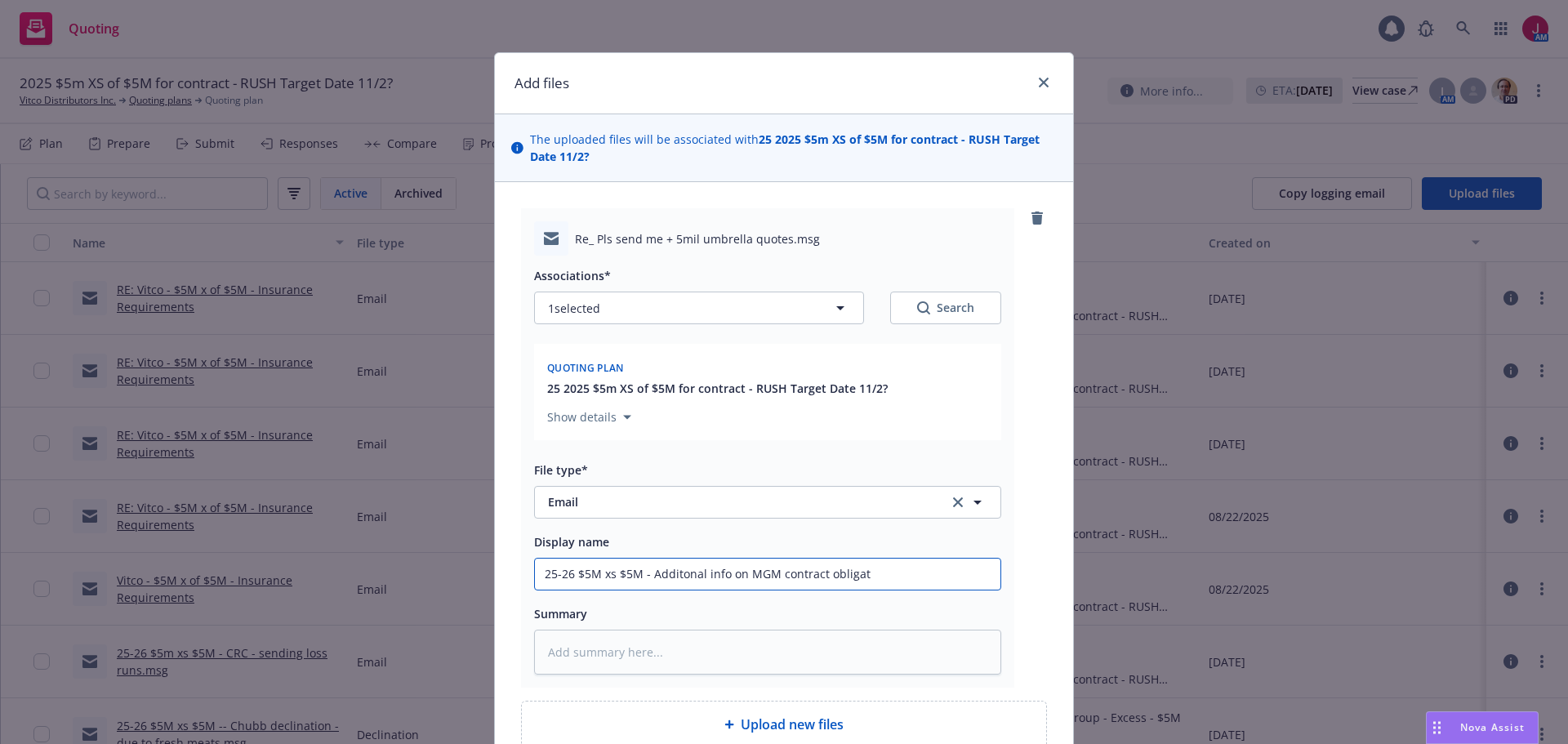
type textarea "x"
type input "25-26 $5M xs $5M - Additonal info on MGM contract obligati"
type textarea "x"
type input "25-26 $5M xs $5M - Additonal info on MGM contract obligatio"
type textarea "x"
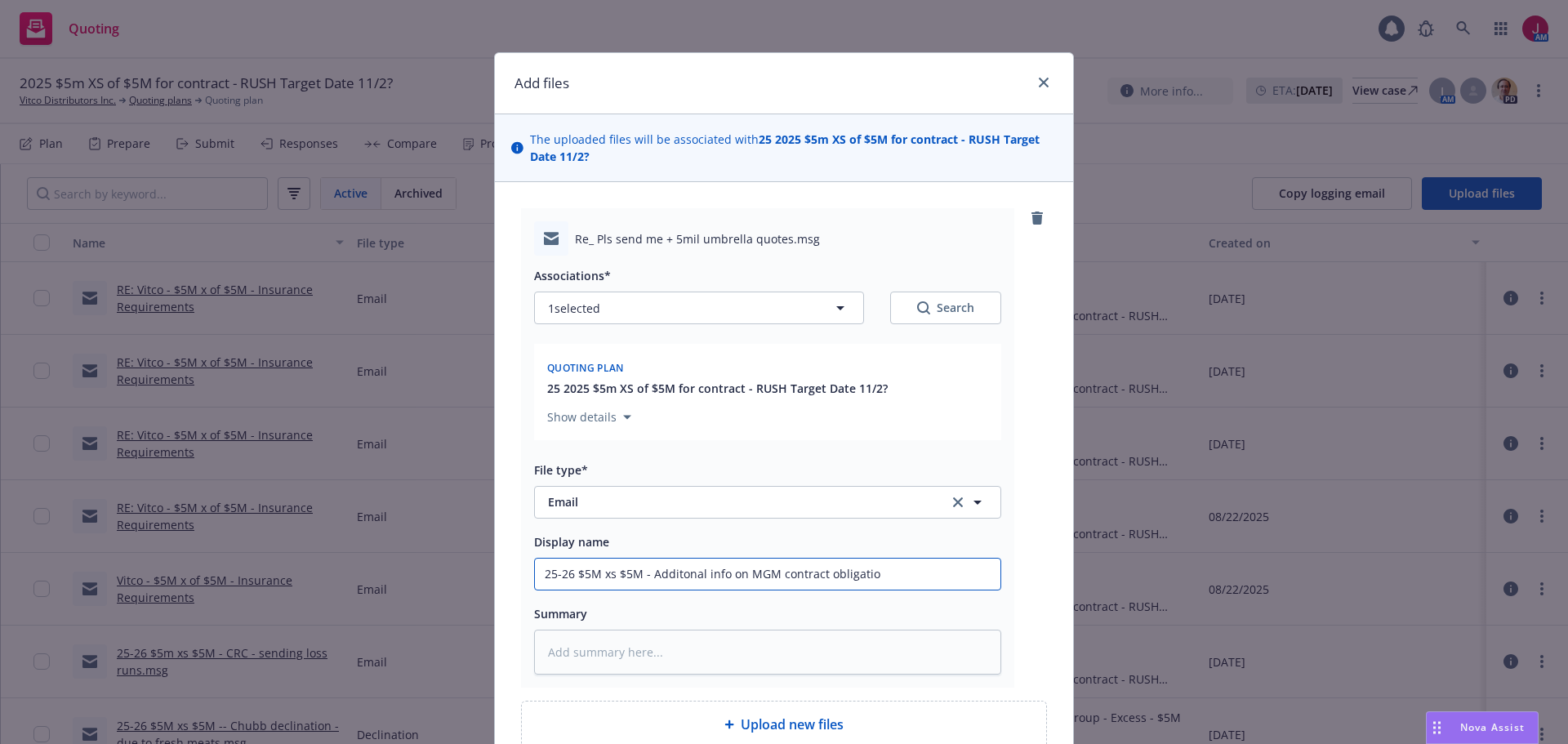
type input "25-26 $5M xs $5M - Additonal info on MGM contract obligation"
type textarea "x"
type input "25-26 $5M xs $5M - Additonal info on MGM contract obligations"
type textarea "x"
type input "25-26 $5M xs $5M - Additonal info on MGM contract obligations"
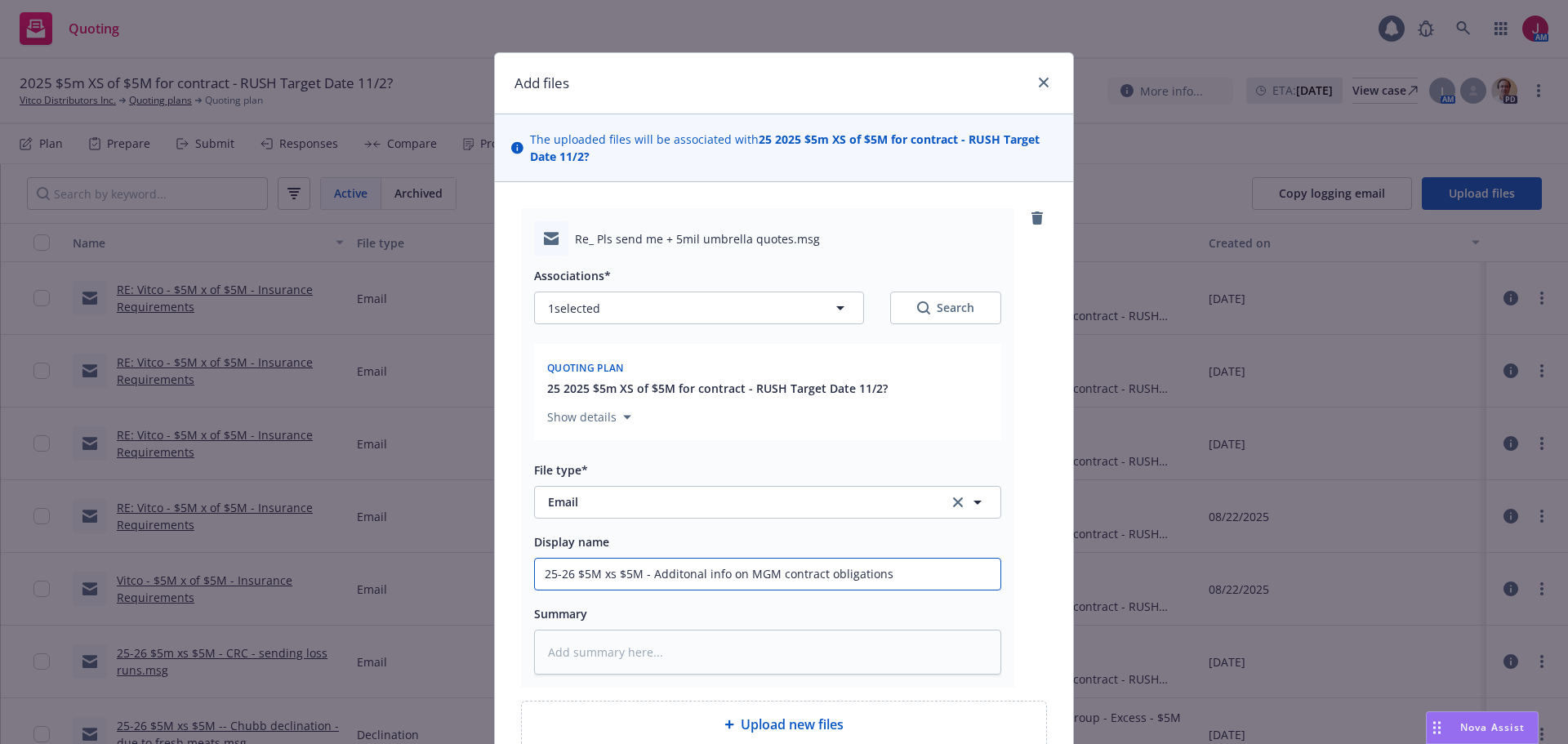
type textarea "x"
type input "25-26 $5M xs $5M - Additonal info on MGM contract obligations a"
type textarea "x"
type input "25-26 $5M xs $5M - Additonal info on MGM contract obligations an"
type textarea "x"
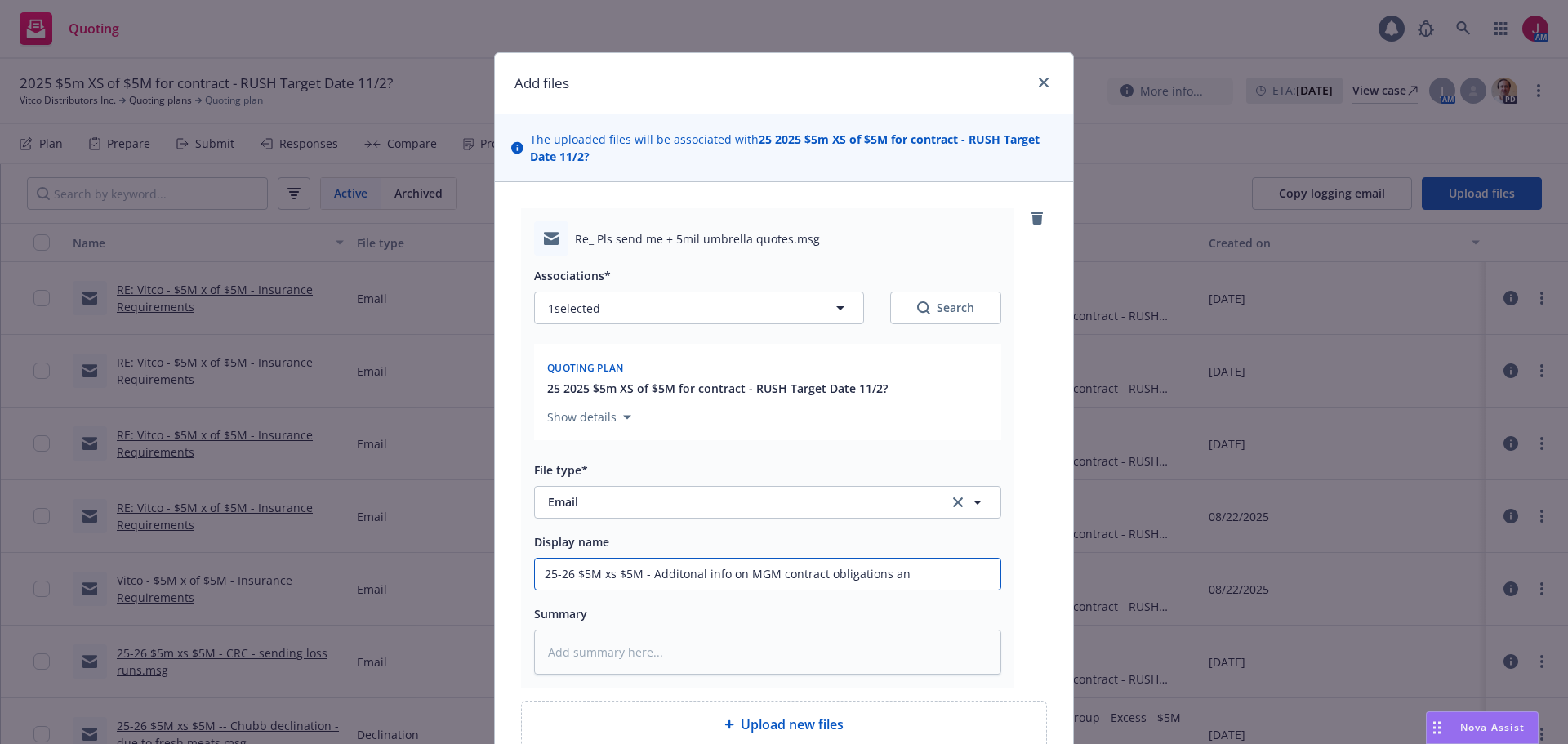
type input "25-26 $5M xs $5M - Additonal info on MGM contract obligations and"
type textarea "x"
type input "25-26 $5M xs $5M - Additonal info on MGM contract obligations and"
type textarea "x"
type input "25-26 $5M xs $5M - Additonal info on MGM contract obligations and t"
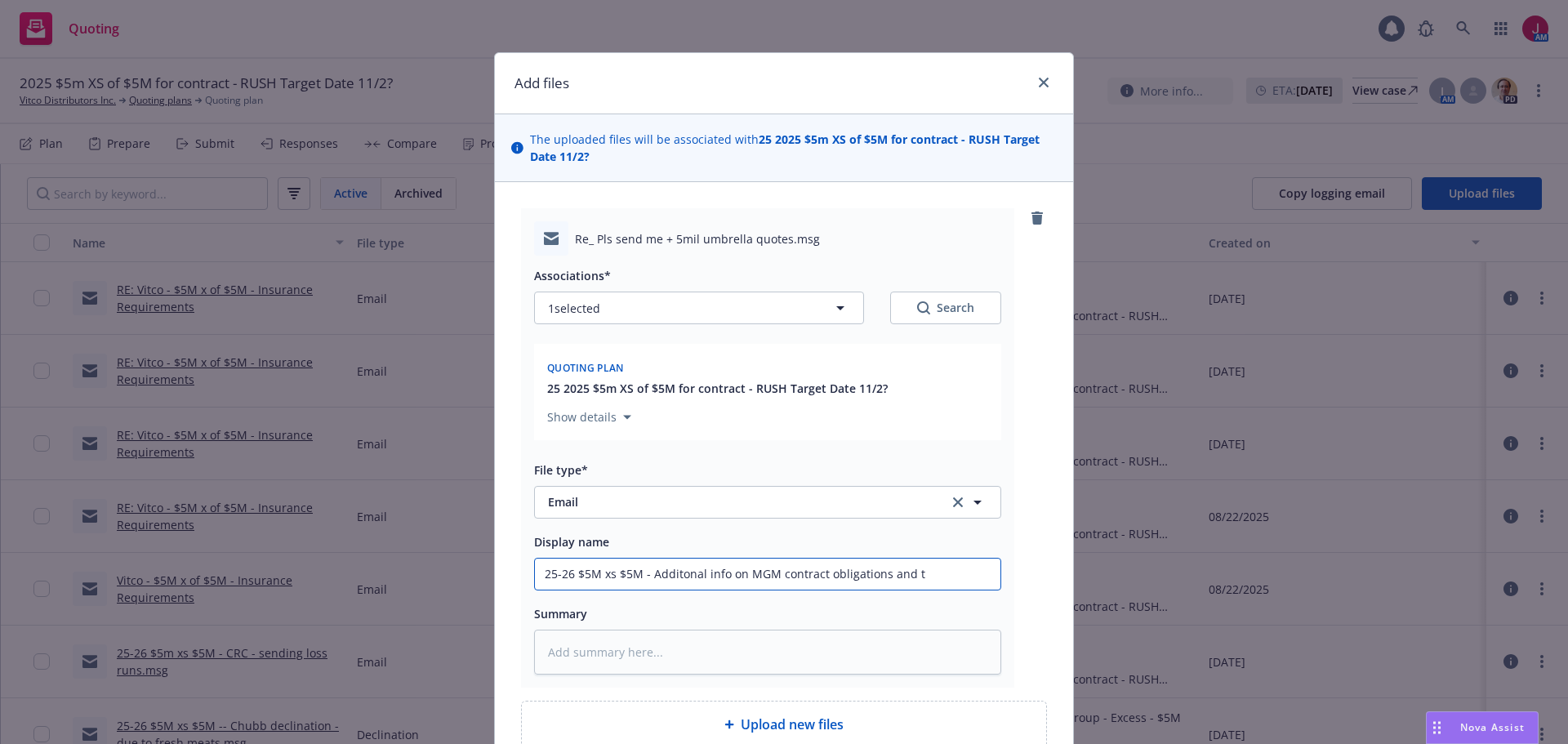
type textarea "x"
type input "25-26 $5M xs $5M - Additonal info on MGM contract obligations and te"
type textarea "x"
type input "25-26 $5M xs $5M - Additonal info on MGM contract obligations and tel"
type textarea "x"
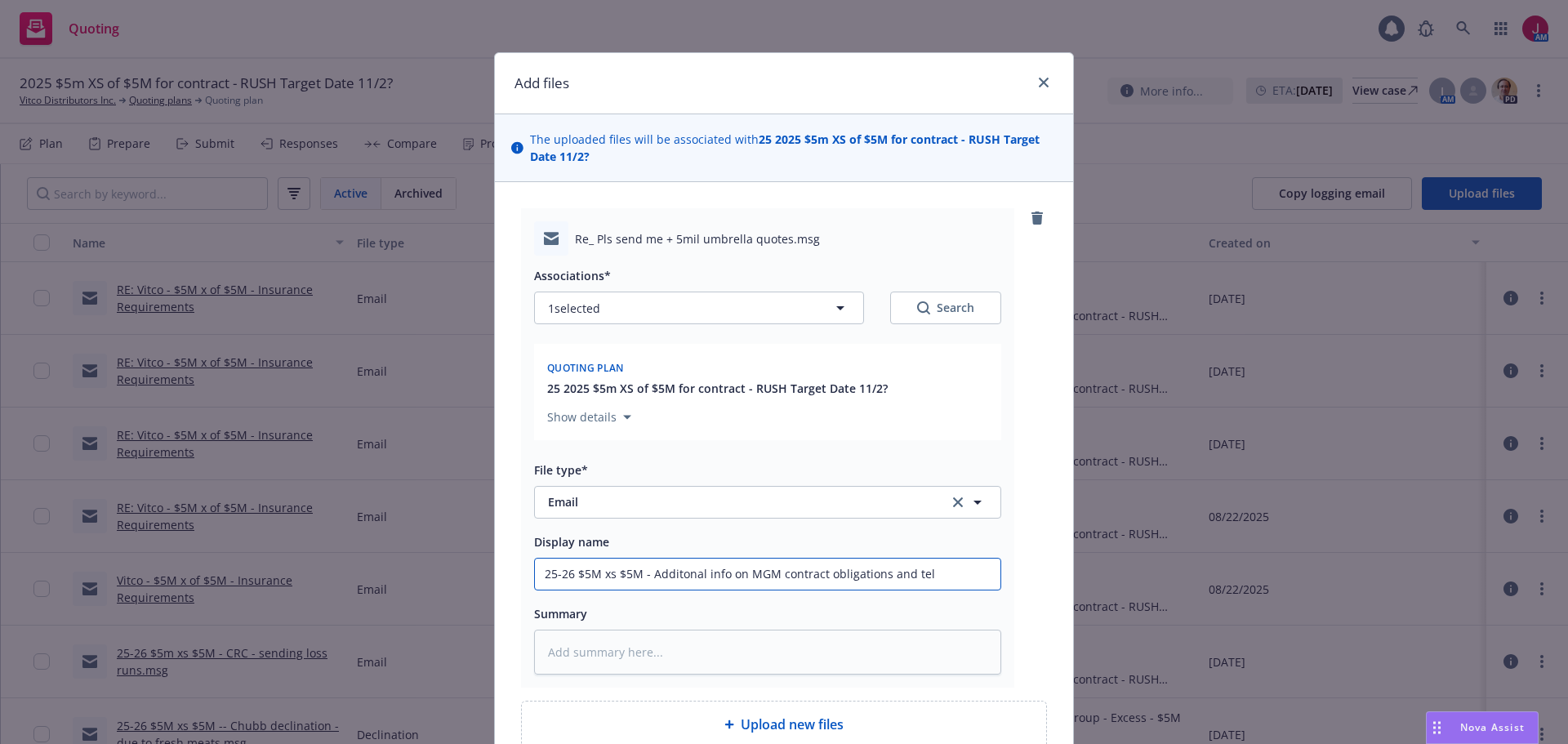
type input "25-26 $5M xs $5M - Additonal info on MGM contract obligations and tele"
type textarea "x"
type input "25-26 $5M xs $5M - Additonal info on MGM contract obligations and telem"
type textarea "x"
type input "25-26 $5M xs $5M - Additonal info on MGM contract obligations and telema"
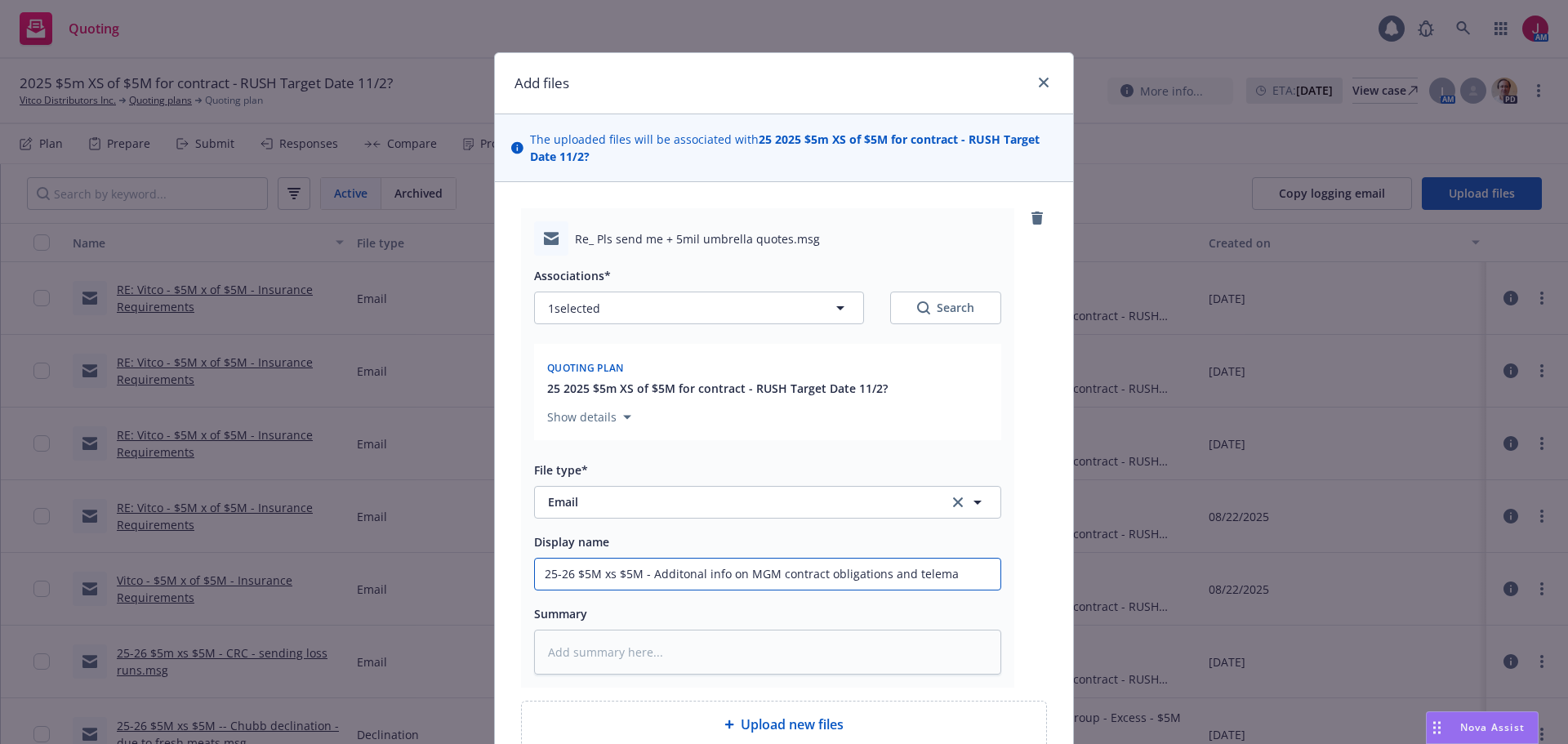
type textarea "x"
type input "25-26 $5M xs $5M - Additonal info on MGM contract obligations and telemat"
type textarea "x"
type input "25-26 $5M xs $5M - Additonal info on MGM contract obligations and telemati"
type textarea "x"
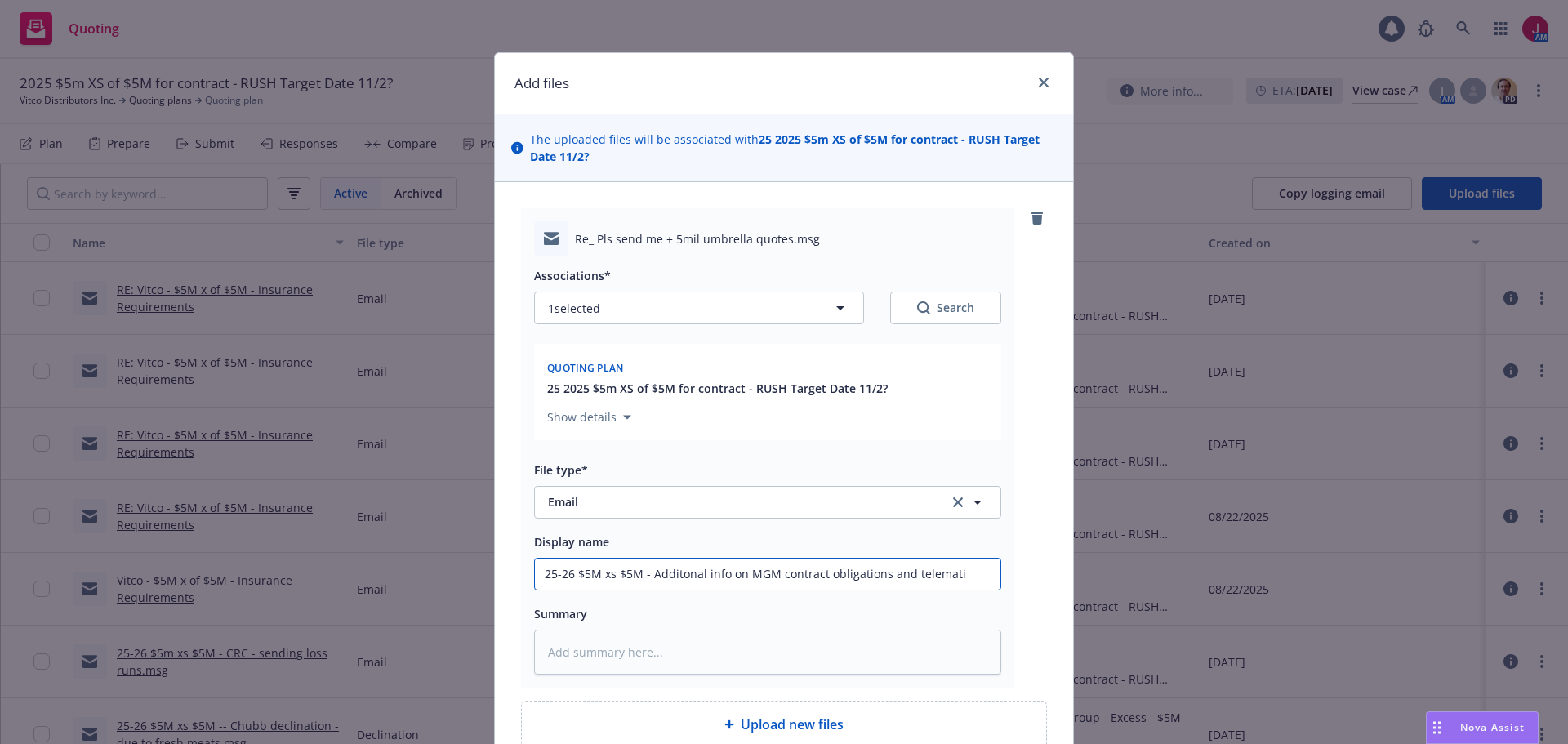
type input "25-26 $5M xs $5M - Additonal info on MGM contract obligations and telematic"
type textarea "x"
type input "25-26 $5M xs $5M - Additonal info on MGM contract obligations and telematics"
type textarea "x"
type input "25-26 $5M xs $5M - Additonal info on MGM contract obligations and telematics"
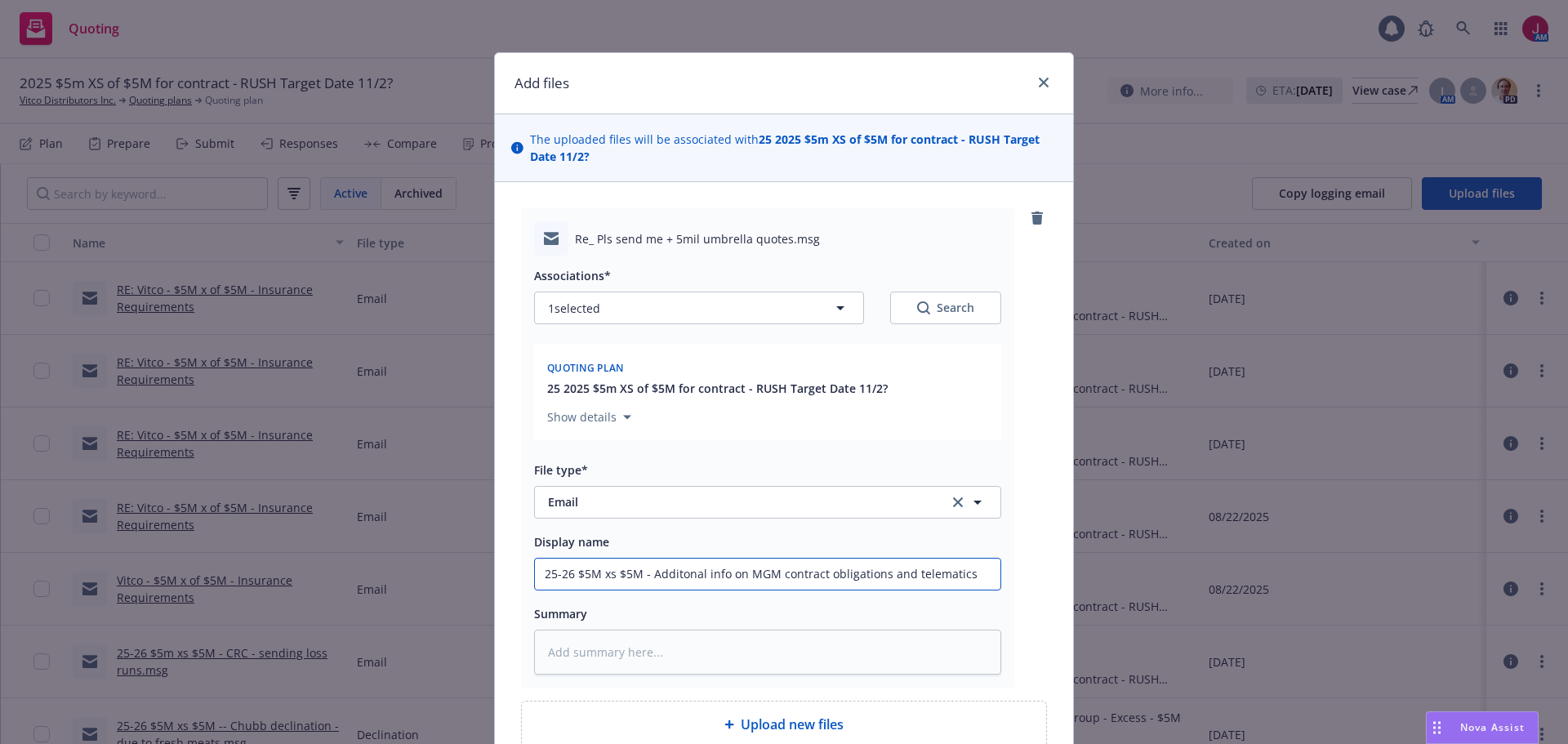
type textarea "x"
type input "25-26 $5M xs $5M - Additonal info on MGM contract obligations and telematics u"
type textarea "x"
type input "25-26 $5M xs $5M - Additonal info on MGM contract obligations and telematics up"
type textarea "x"
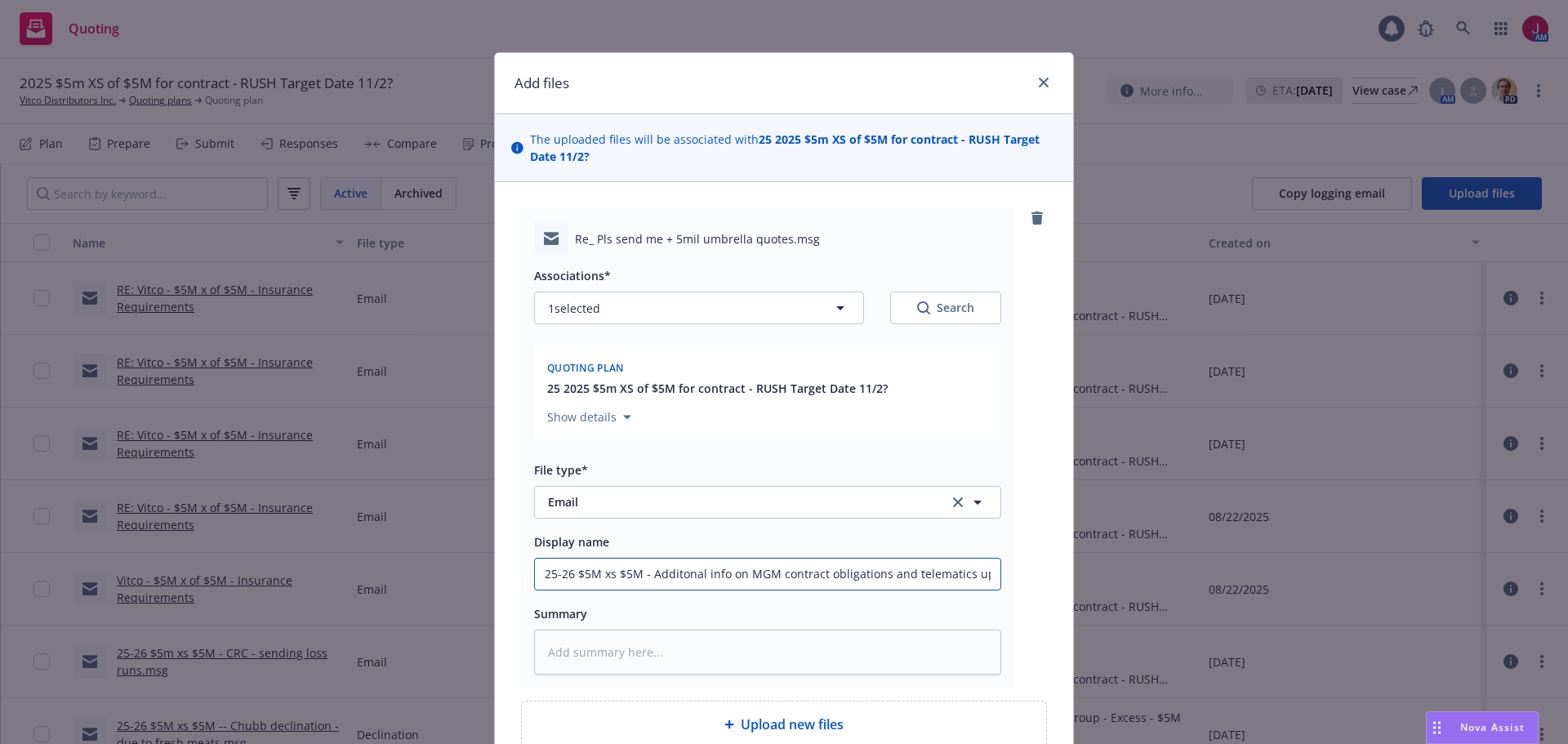
type input "25-26 $5M xs $5M - Additonal info on MGM contract obligations and telematics upg"
type textarea "x"
type input "25-26 $5M xs $5M - Additonal info on MGM contract obligations and telematics up…"
type textarea "x"
type input "25-26 $5M xs $5M - Additonal info on MGM contract obligations and telematics up…"
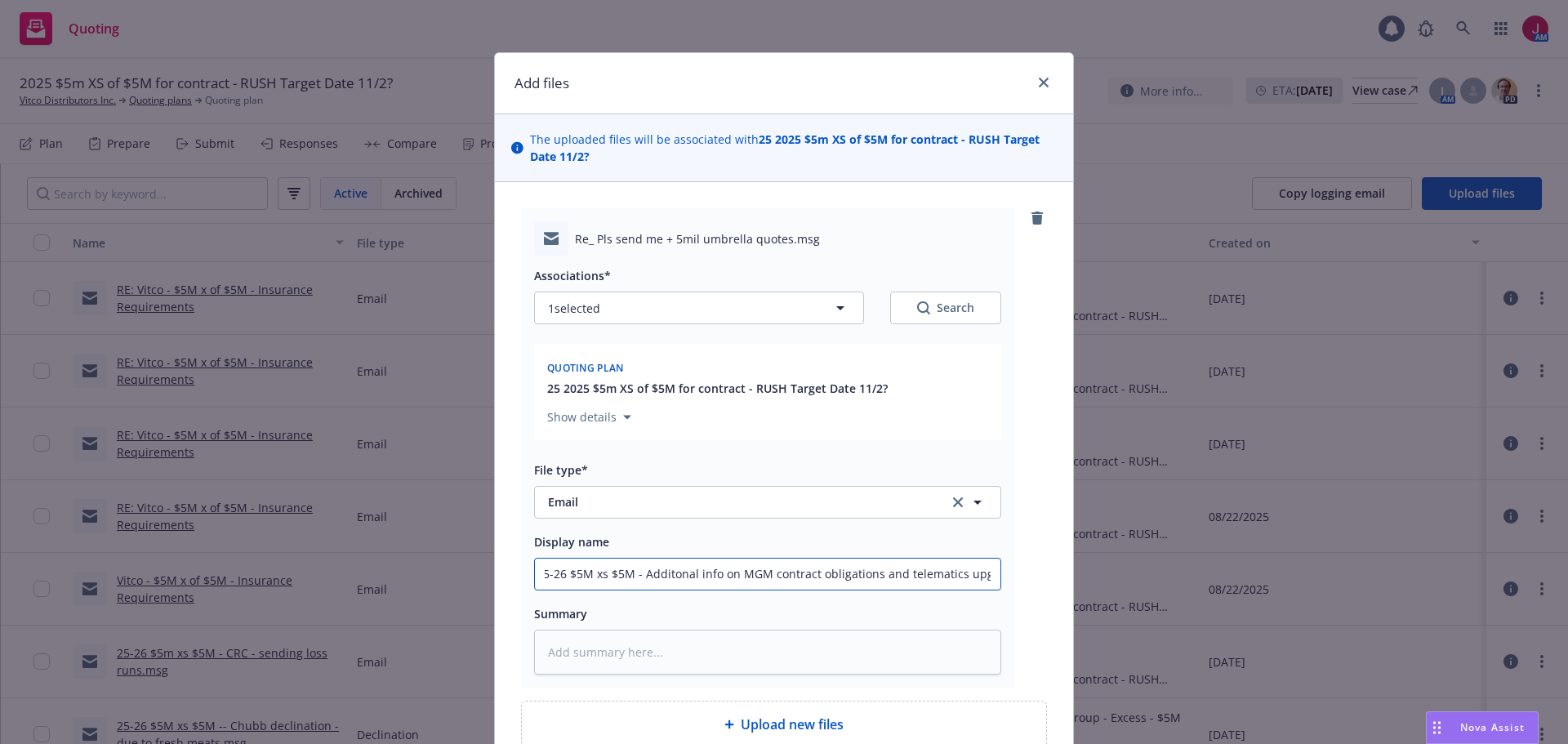
type textarea "x"
type input "25-26 $5M xs $5M - Additonal info on MGM contract obligations and telematics up…"
type textarea "x"
type input "25-26 $5M xs $5M - Additonal info on MGM contract obligations and telematics up…"
type textarea "x"
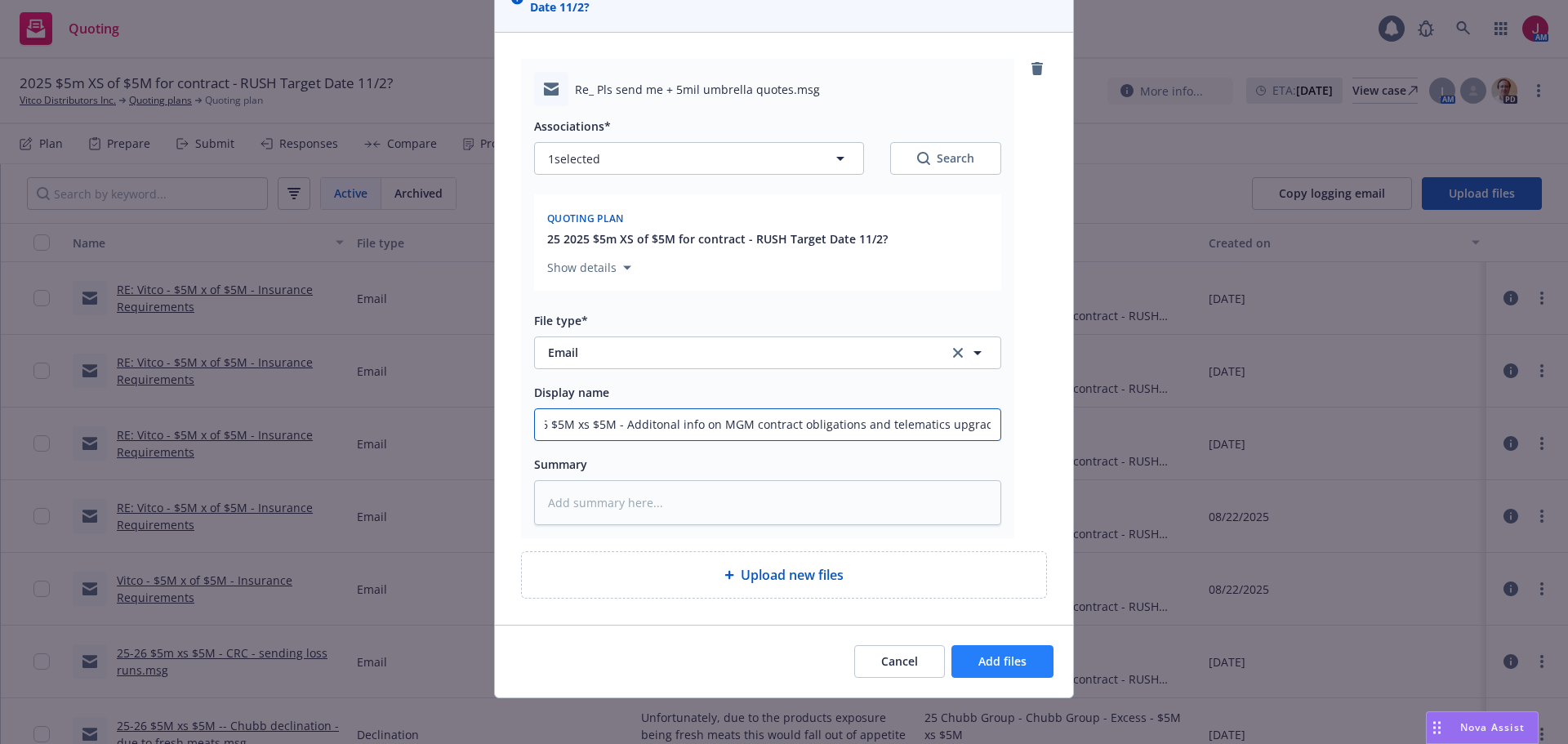
scroll to position [156, 0]
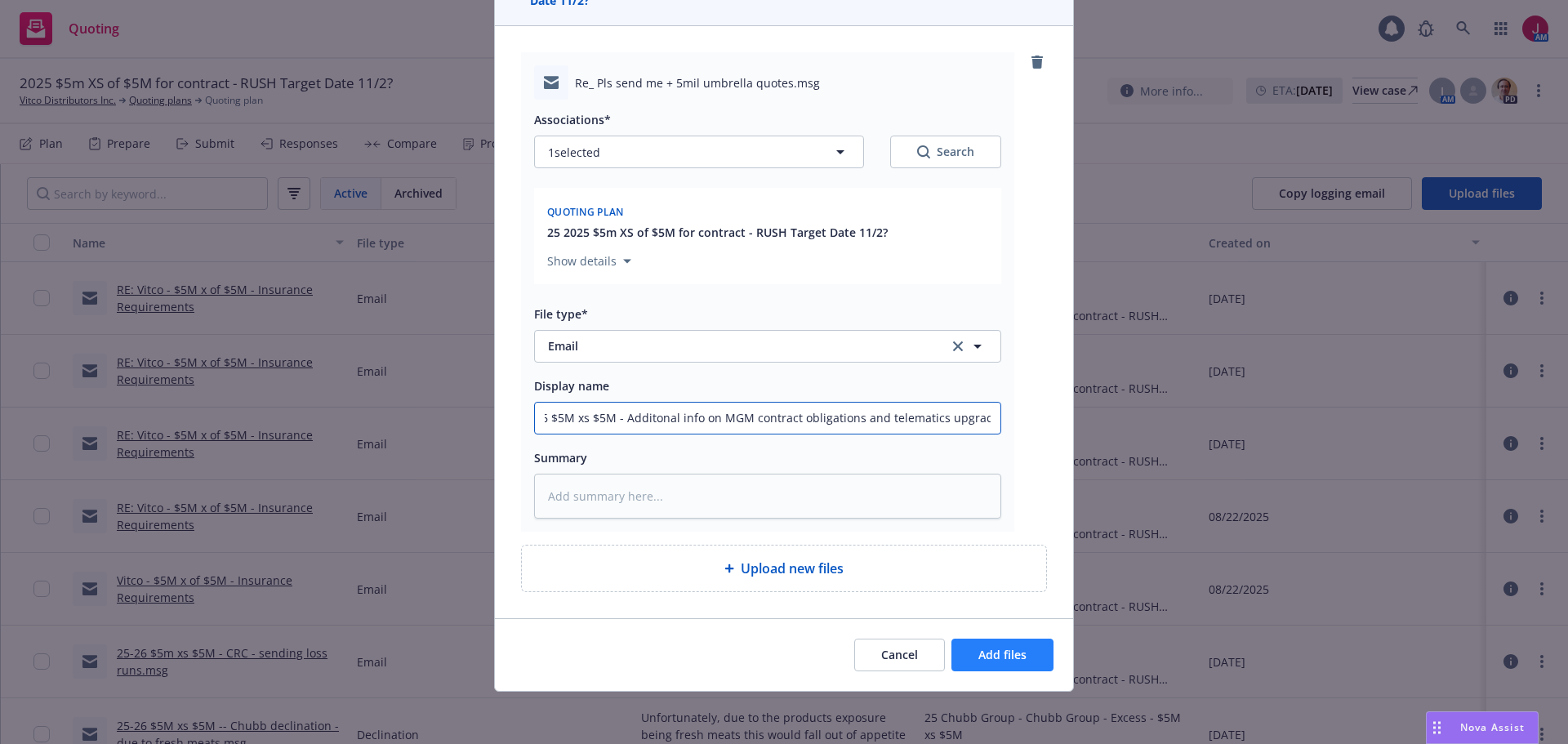
type input "25-26 $5M xs $5M - Additonal info on MGM contract obligations and telematics up…"
click at [998, 660] on span "Add files" at bounding box center [1002, 655] width 48 height 16
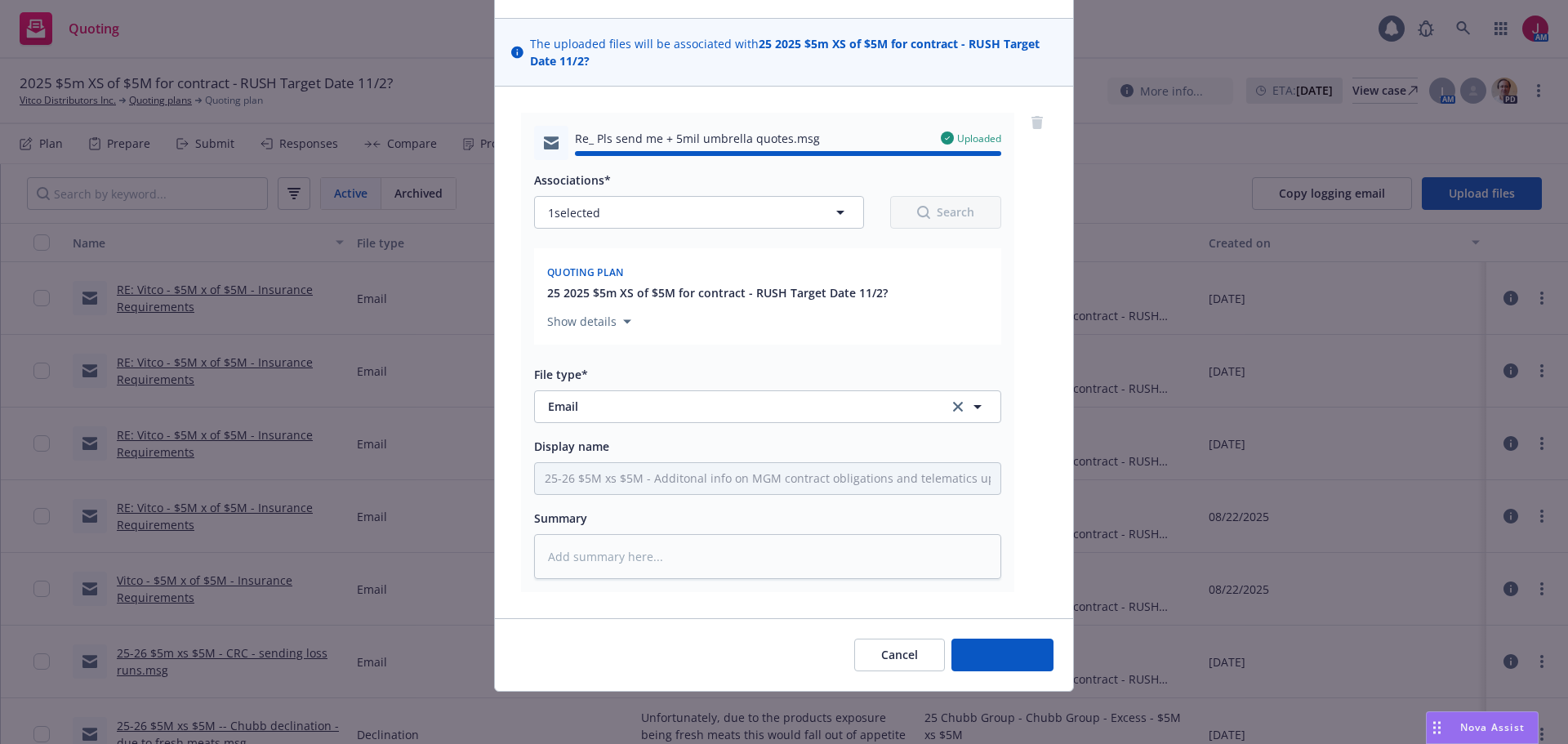
type textarea "x"
